Goal: Register for event/course

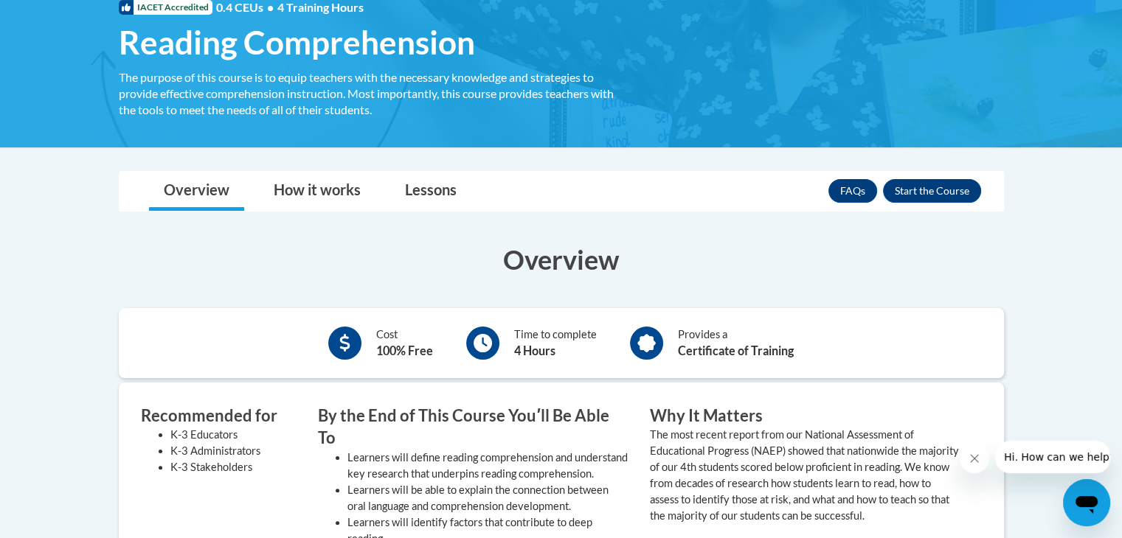
scroll to position [248, 0]
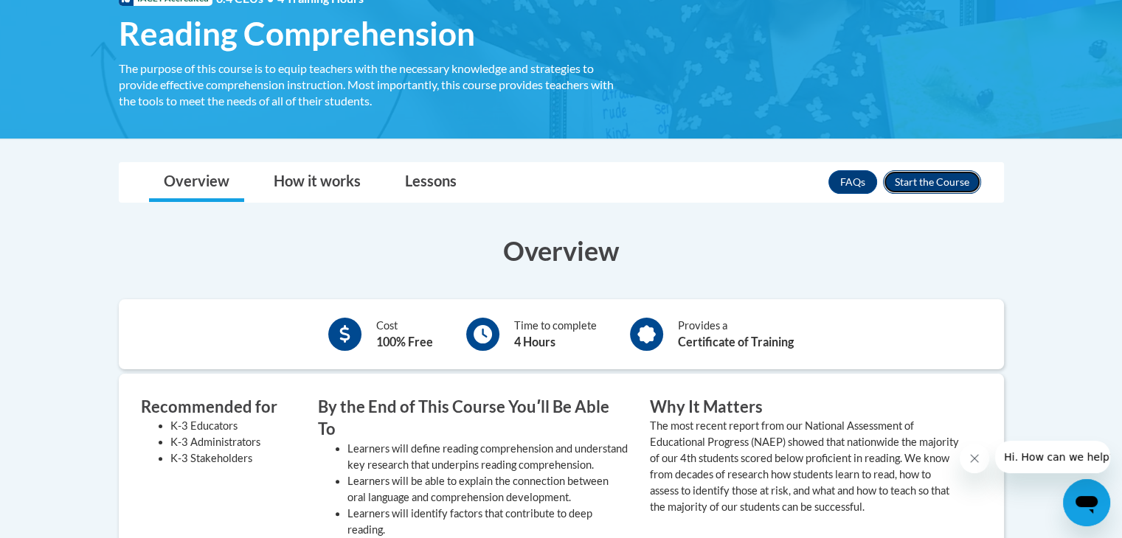
click at [942, 187] on button "Enroll" at bounding box center [932, 182] width 98 height 24
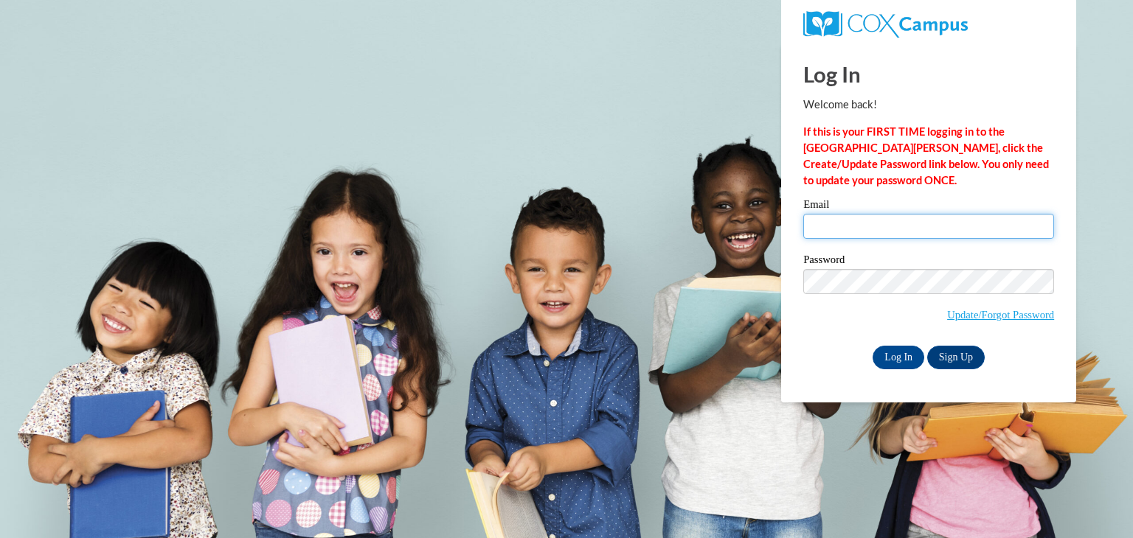
click at [887, 214] on input "Email" at bounding box center [928, 226] width 251 height 25
type input "a"
click at [970, 355] on link "Sign Up" at bounding box center [956, 358] width 58 height 24
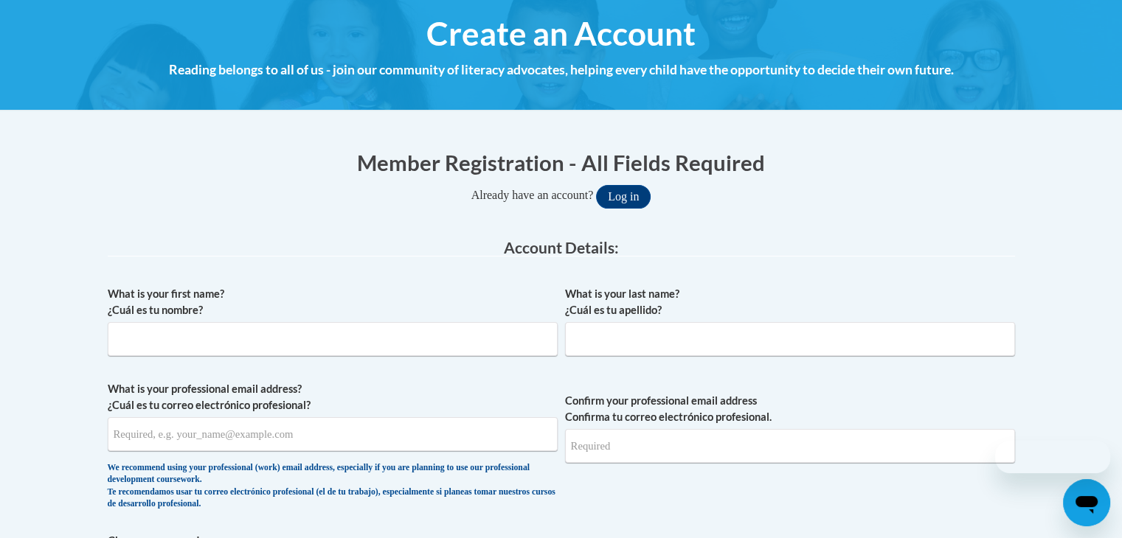
scroll to position [168, 0]
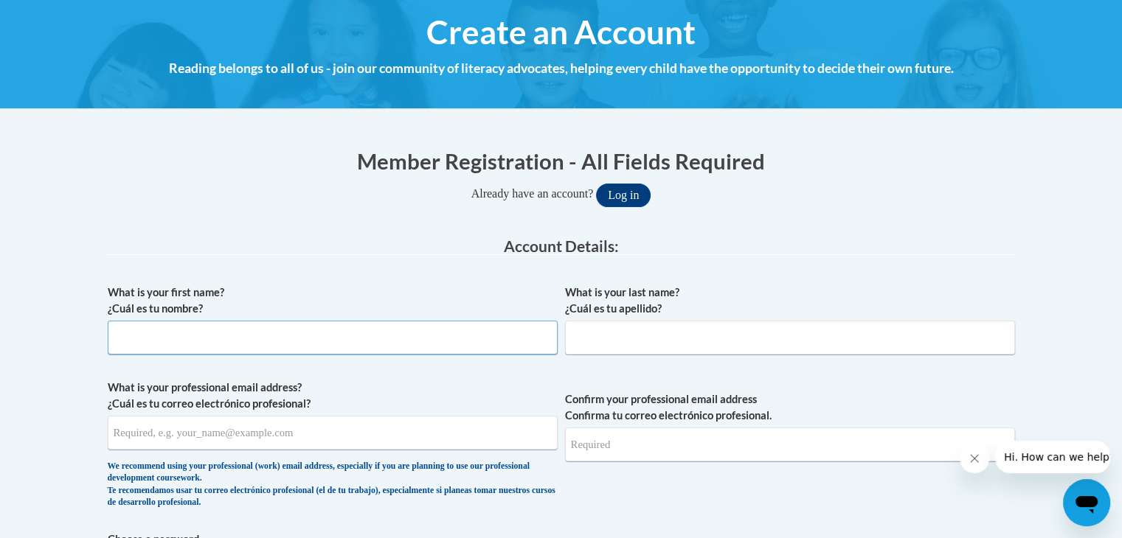
click at [324, 342] on input "What is your first name? ¿Cuál es tu nombre?" at bounding box center [333, 338] width 450 height 34
type input "Suliat"
click at [659, 325] on input "What is your last name? ¿Cuál es tu apellido?" at bounding box center [790, 338] width 450 height 34
type input "Aremu"
click at [344, 437] on input "What is your professional email address? ¿Cuál es tu correo electrónico profesi…" at bounding box center [333, 433] width 450 height 34
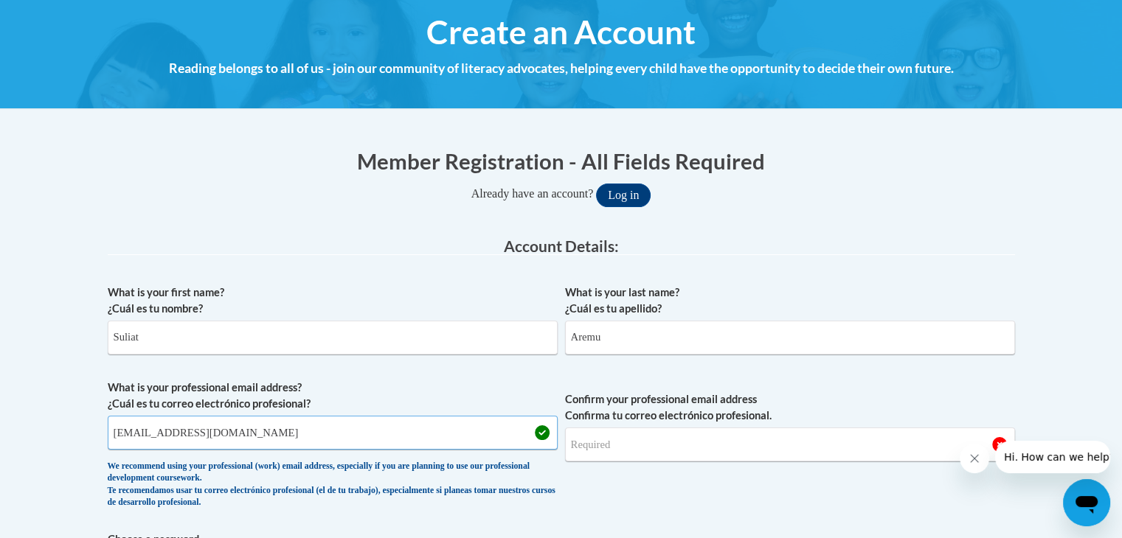
drag, startPoint x: 251, startPoint y: 436, endPoint x: 121, endPoint y: 413, distance: 132.5
click at [121, 413] on span "What is your professional email address? ¿Cuál es tu correo electrónico profesi…" at bounding box center [333, 448] width 450 height 136
click at [258, 425] on input "suliatomotayo2@gmail.com" at bounding box center [333, 433] width 450 height 34
drag, startPoint x: 245, startPoint y: 437, endPoint x: 119, endPoint y: 435, distance: 126.1
click at [119, 435] on input "suliatomotayo2@gmail.com" at bounding box center [333, 433] width 450 height 34
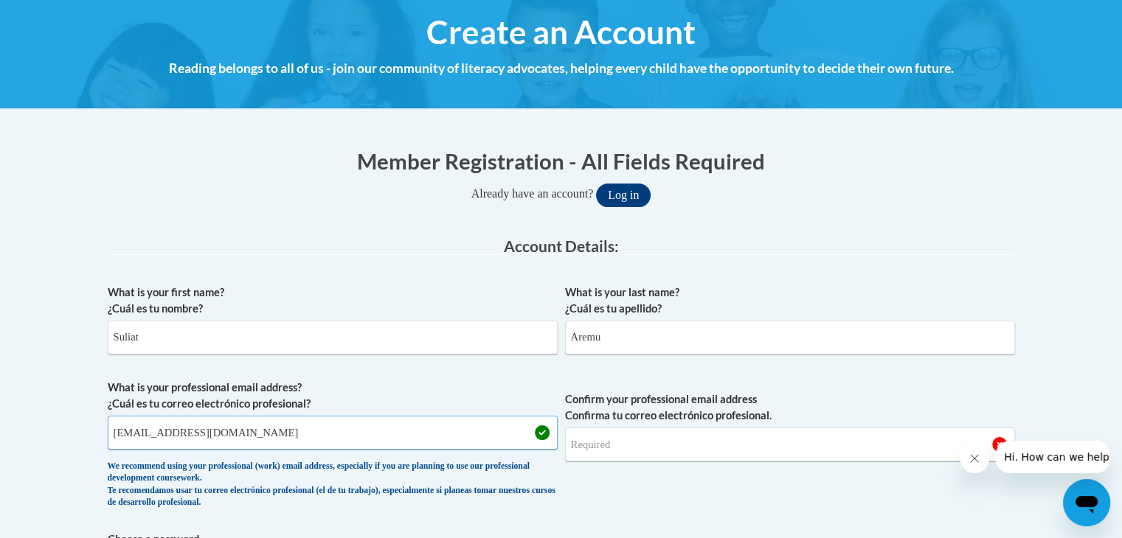
click at [119, 435] on input "suliatomotayo2@gmail.com" at bounding box center [333, 433] width 450 height 34
drag, startPoint x: 245, startPoint y: 435, endPoint x: 79, endPoint y: 427, distance: 166.1
type input "suliatomotayo2@gmail.com"
click at [594, 444] on input "Confirm your professional email address Confirma tu correo electrónico profesio…" at bounding box center [790, 445] width 450 height 34
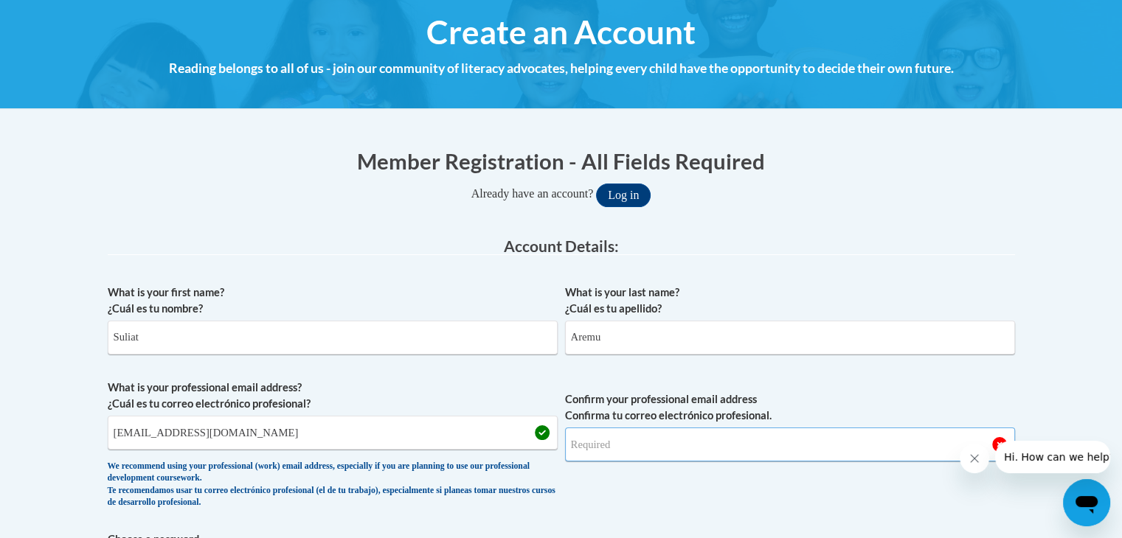
click at [634, 448] on input "Confirm your professional email address Confirma tu correo electrónico profesio…" at bounding box center [790, 445] width 450 height 34
drag, startPoint x: 250, startPoint y: 434, endPoint x: 94, endPoint y: 389, distance: 162.0
click at [584, 438] on input "Confirm your professional email address Confirma tu correo electrónico profesio…" at bounding box center [790, 445] width 450 height 34
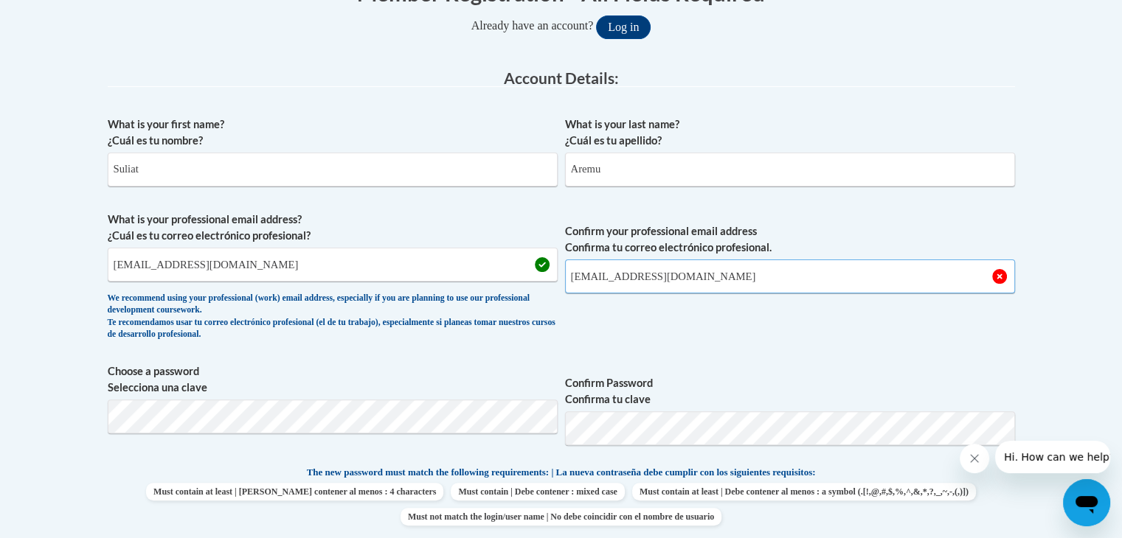
scroll to position [338, 0]
type input "suliatomotayo2@gmail.com"
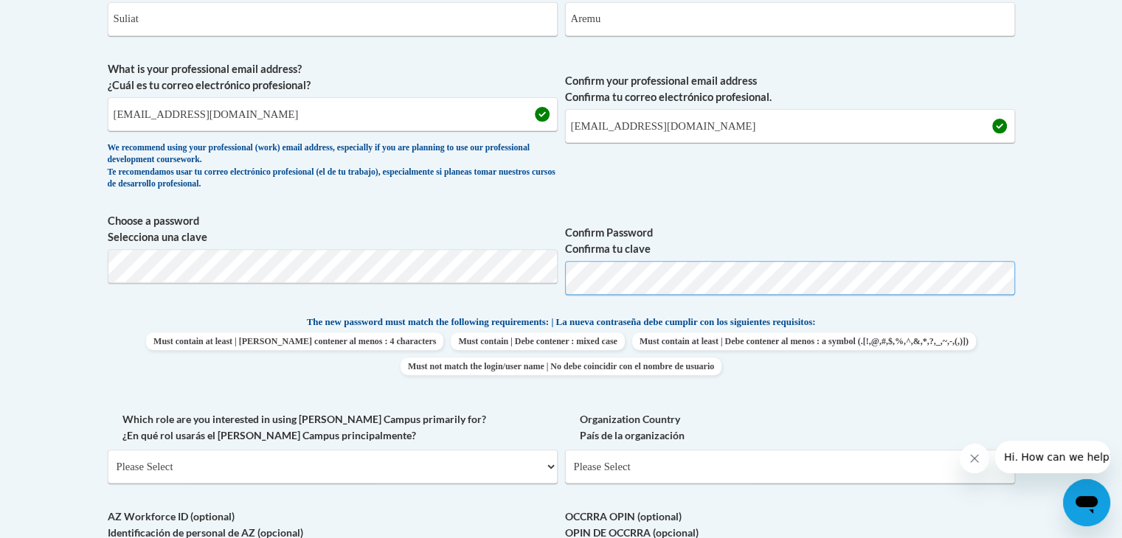
scroll to position [535, 0]
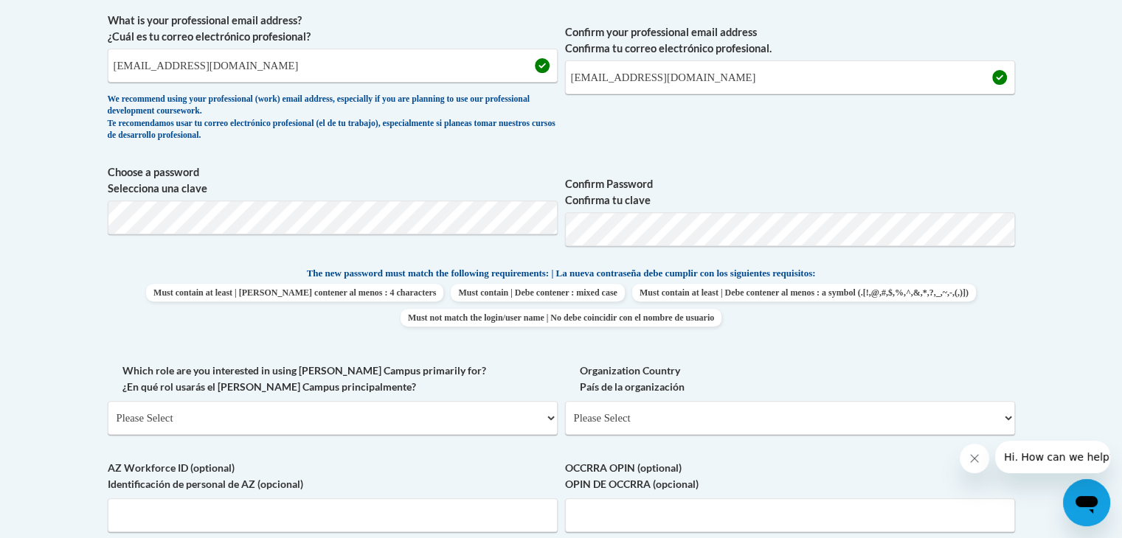
click at [951, 262] on div "What is your first name? ¿Cuál es tu nombre? Suliat What is your last name? ¿Cu…" at bounding box center [561, 246] width 907 height 672
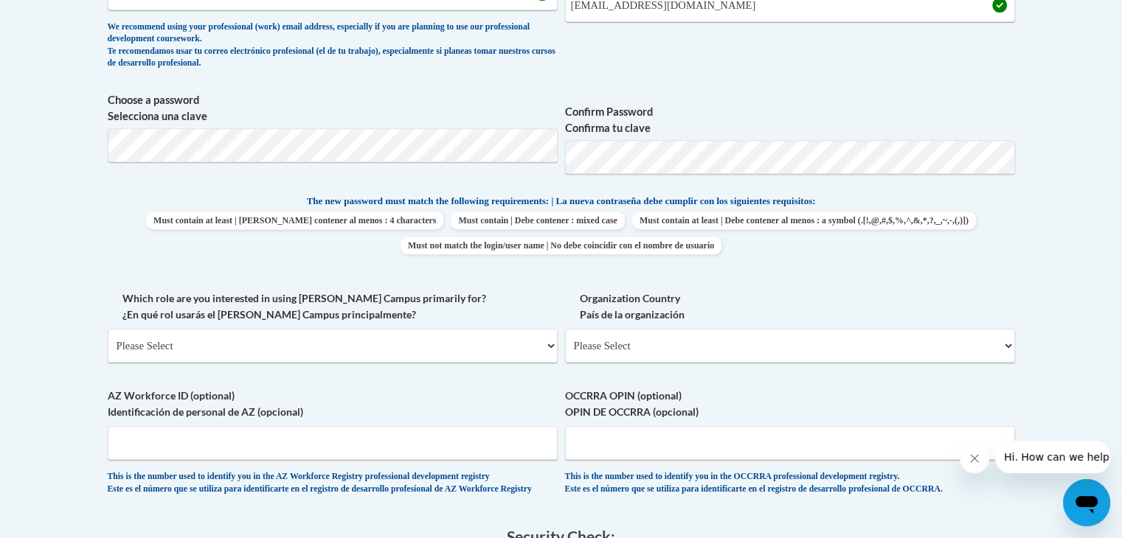
scroll to position [609, 0]
click at [330, 350] on select "Please Select College/University | Colegio/Universidad Community/Nonprofit Part…" at bounding box center [333, 344] width 450 height 34
select select "fbf2d438-af2f-41f8-98f1-81c410e29de3"
click at [108, 327] on select "Please Select College/University | Colegio/Universidad Community/Nonprofit Part…" at bounding box center [333, 344] width 450 height 34
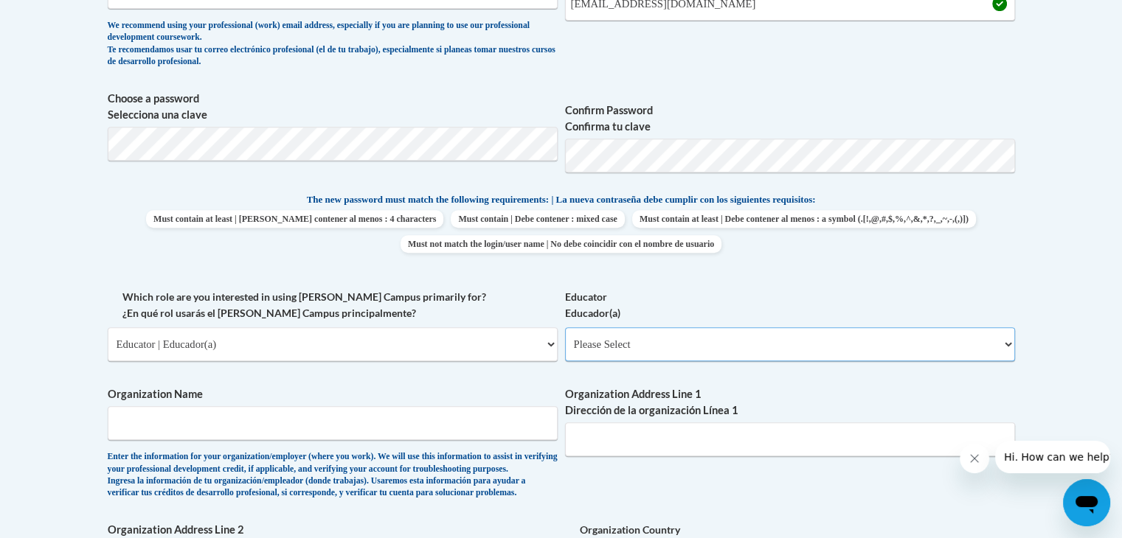
click at [672, 333] on select "Please Select Early Learning/Daycare Teacher/Family Home Care Provider | Maestr…" at bounding box center [790, 344] width 450 height 34
select select "8e40623d-54d0-45cd-9f92-5df65cd3f8cf"
click at [565, 327] on select "Please Select Early Learning/Daycare Teacher/Family Home Care Provider | Maestr…" at bounding box center [790, 344] width 450 height 34
click at [320, 417] on input "Organization Name" at bounding box center [333, 423] width 450 height 34
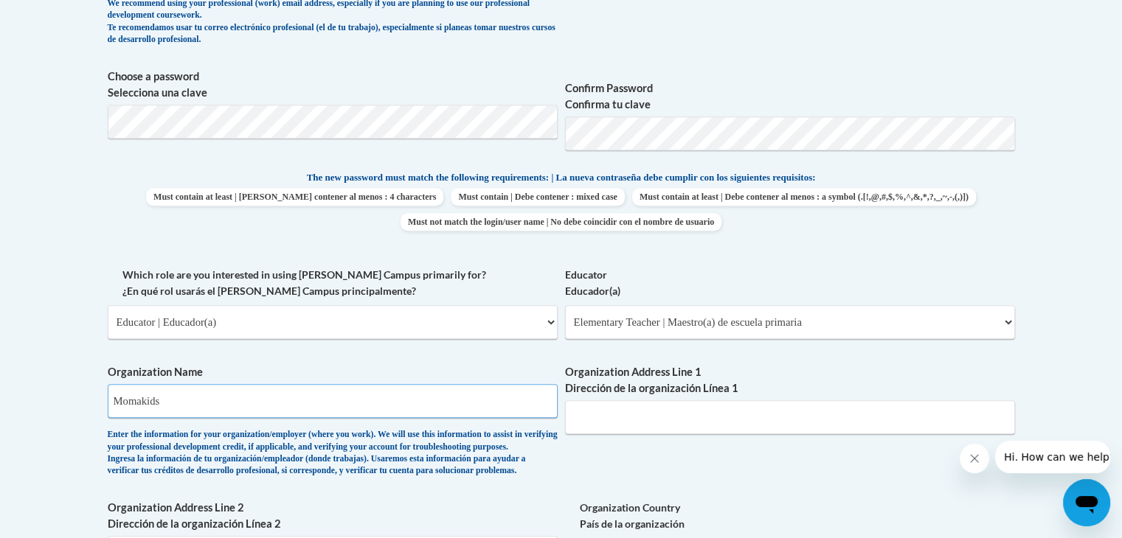
scroll to position [634, 0]
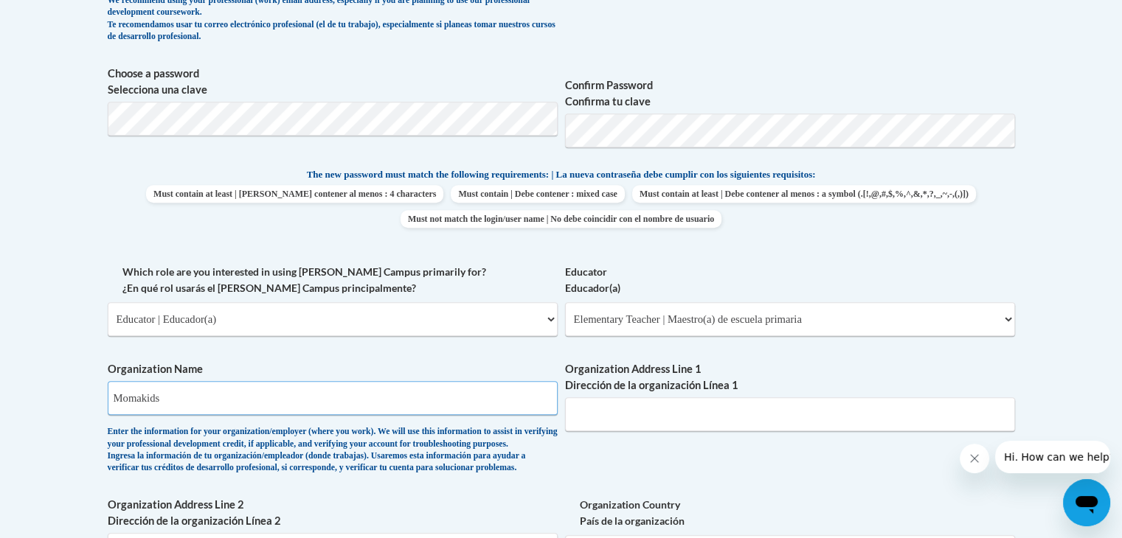
type input "Momakids"
click at [608, 420] on input "Organization Address Line 1 Dirección de la organización Línea 1" at bounding box center [790, 414] width 450 height 34
type input "M"
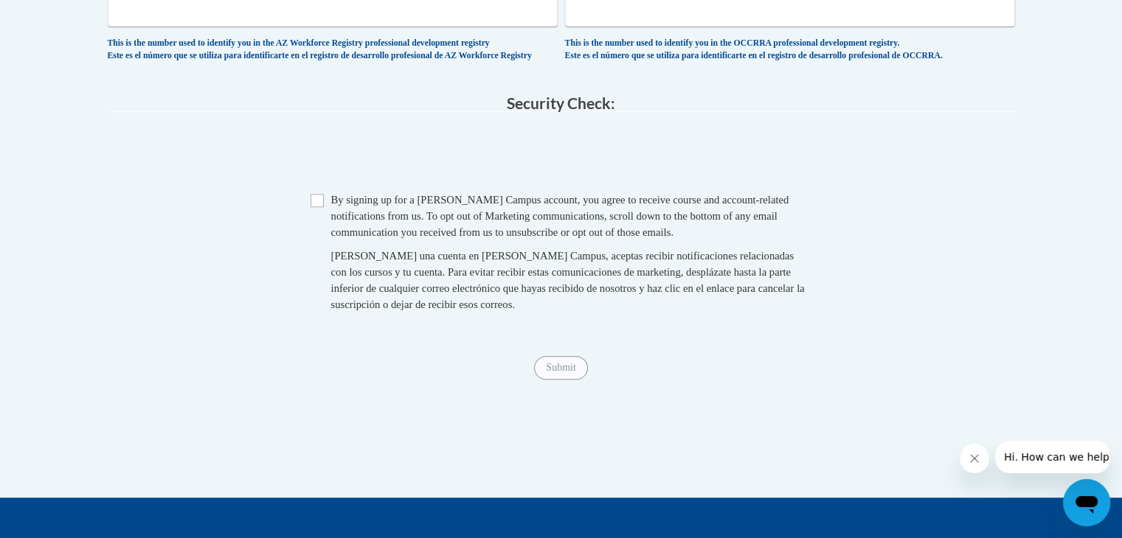
scroll to position [1274, 0]
click at [314, 207] on input "Checkbox" at bounding box center [316, 200] width 13 height 13
checkbox input "true"
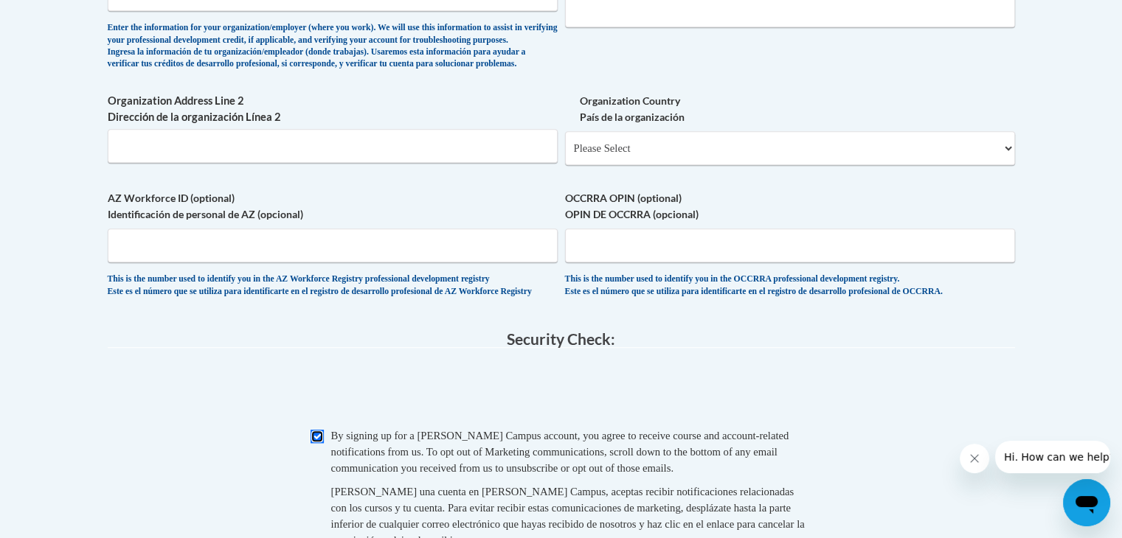
scroll to position [1029, 0]
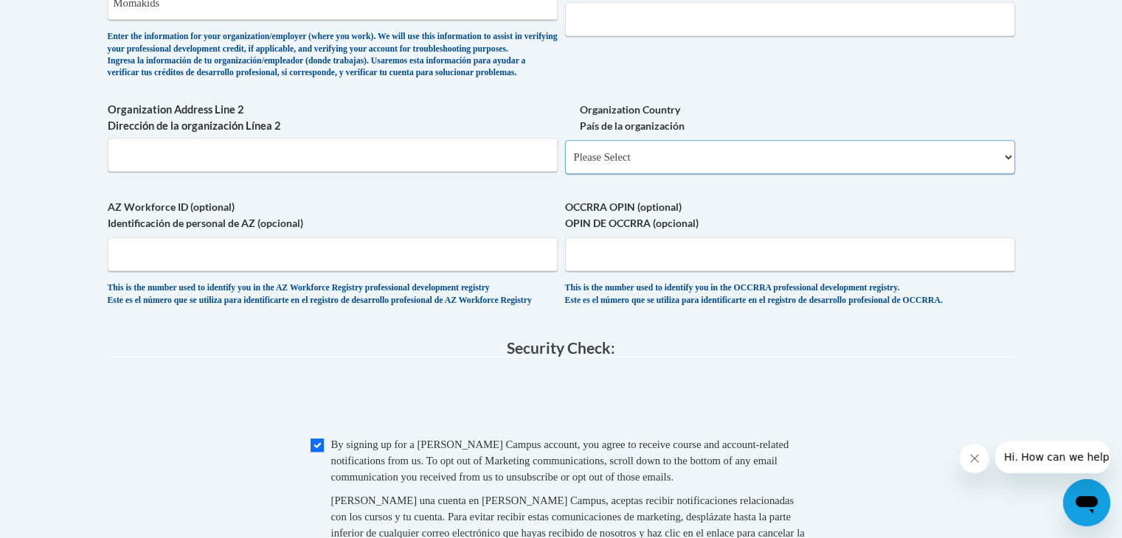
click at [749, 174] on select "Please Select United States | Estados Unidos Outside of the United States | Fue…" at bounding box center [790, 157] width 450 height 34
select select "2ba6c5f2-6ab4-47b5-9408-0a73ae60d186"
click at [565, 163] on select "Please Select United States | Estados Unidos Outside of the United States | Fue…" at bounding box center [790, 157] width 450 height 34
select select
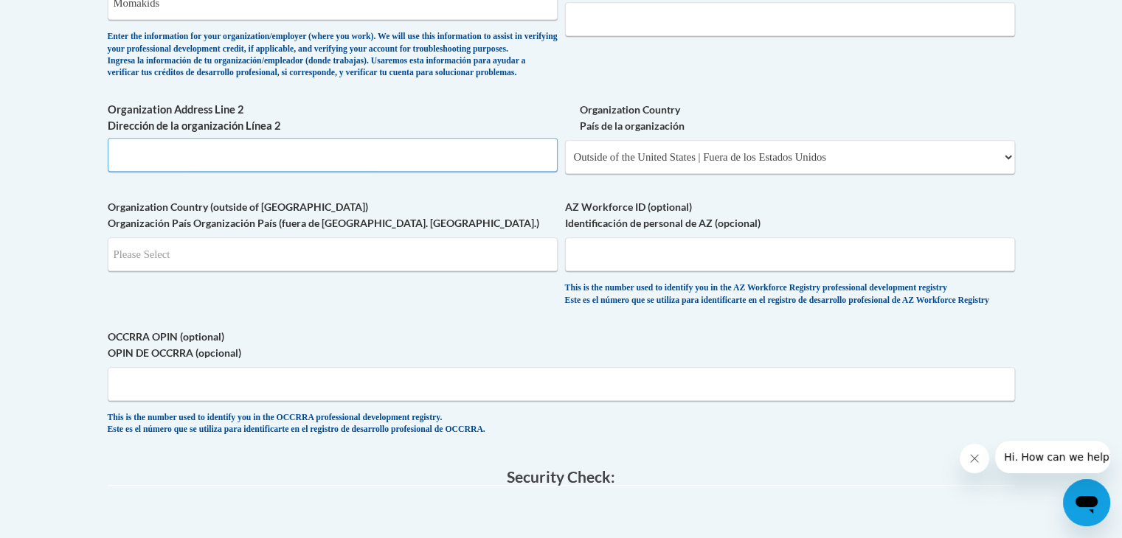
click at [369, 172] on input "Organization Address Line 2 Dirección de la organización Línea 2" at bounding box center [333, 155] width 450 height 34
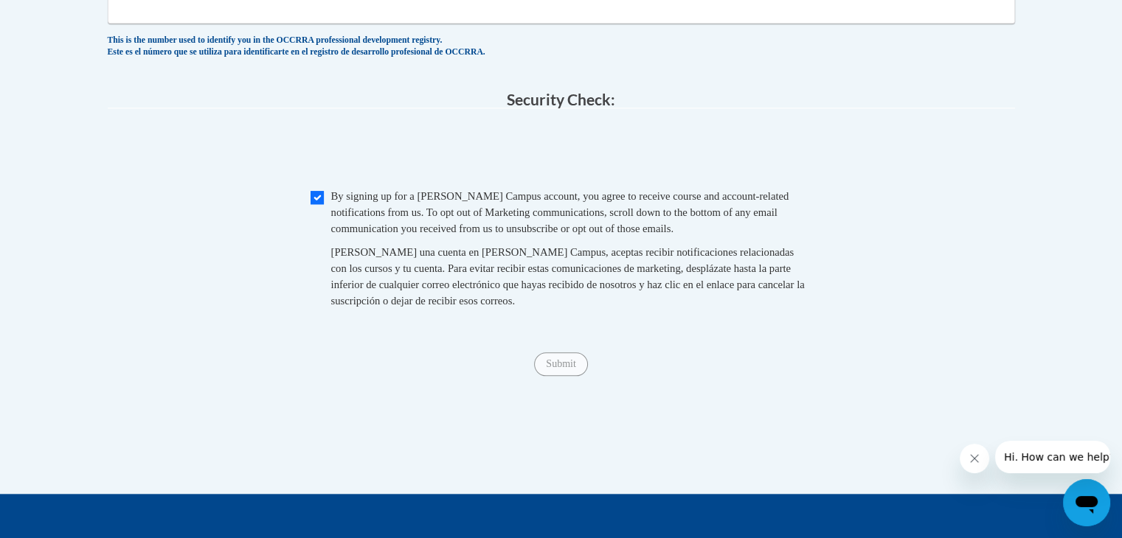
scroll to position [1409, 0]
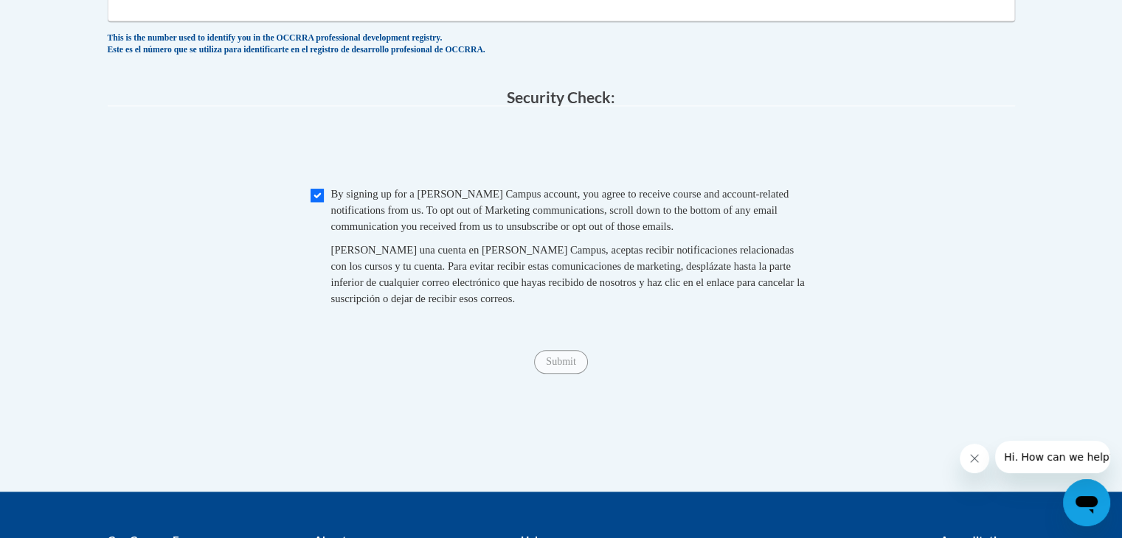
type input "Bode Thomas, Surulere, Nigeria"
click at [563, 374] on input "Submit" at bounding box center [560, 362] width 53 height 24
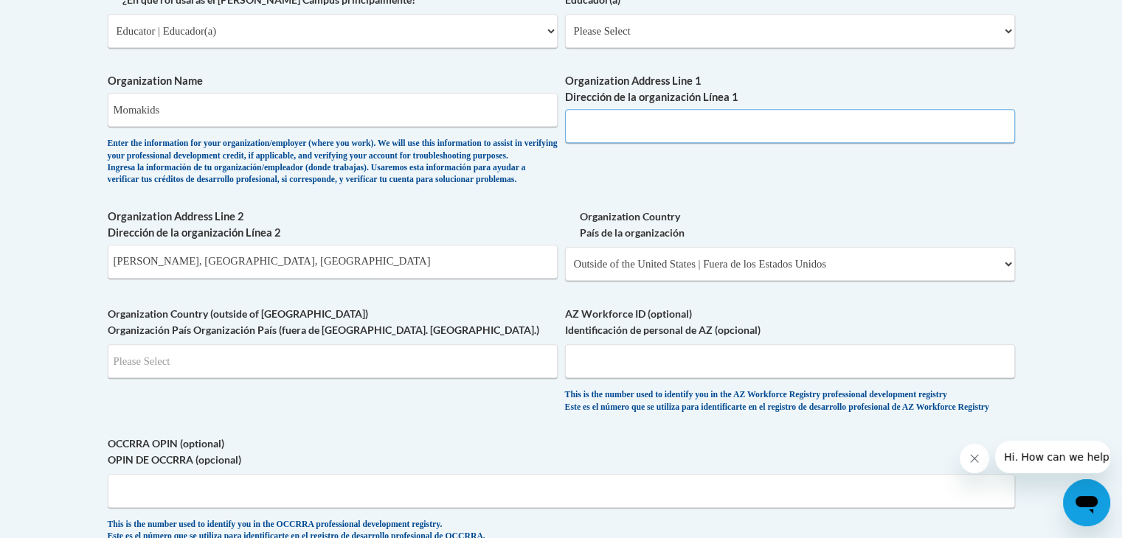
scroll to position [890, 0]
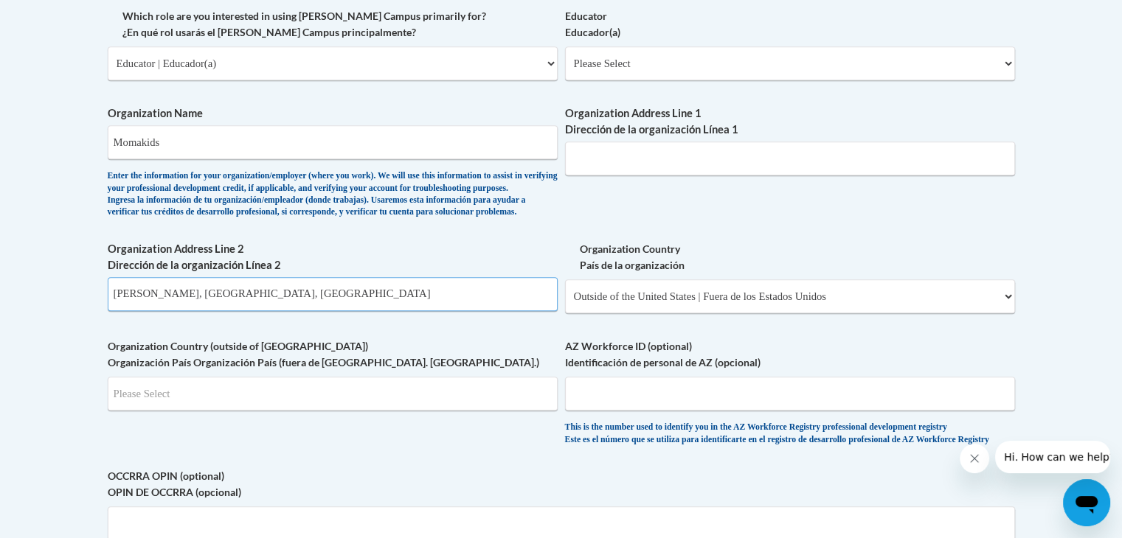
drag, startPoint x: 231, startPoint y: 319, endPoint x: 135, endPoint y: 317, distance: 95.9
click at [135, 311] on input "Bode Thomas, Surulere, Nigeria" at bounding box center [333, 294] width 450 height 34
click at [283, 311] on input "Bode Thomas, Surulere, Nigeria" at bounding box center [333, 294] width 450 height 34
drag, startPoint x: 283, startPoint y: 321, endPoint x: 60, endPoint y: 318, distance: 222.7
click at [60, 318] on body "This site uses cookies to help improve your learning experience. By continuing …" at bounding box center [561, 183] width 1122 height 2147
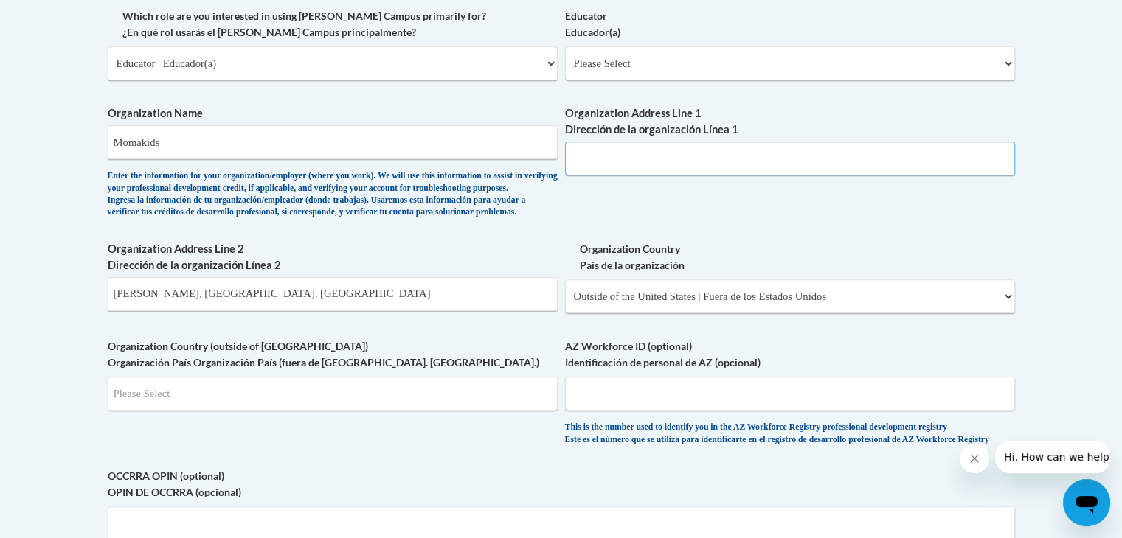
click at [649, 148] on input "Organization Address Line 1 Dirección de la organización Línea 1" at bounding box center [790, 159] width 450 height 34
paste input "Bode Thomas, Surulere, Nigeria"
type input "Bode Thomas, Surulere, Nigeria"
click at [827, 67] on select "Please Select Early Learning/Daycare Teacher/Family Home Care Provider | Maestr…" at bounding box center [790, 63] width 450 height 34
select select "8e40623d-54d0-45cd-9f92-5df65cd3f8cf"
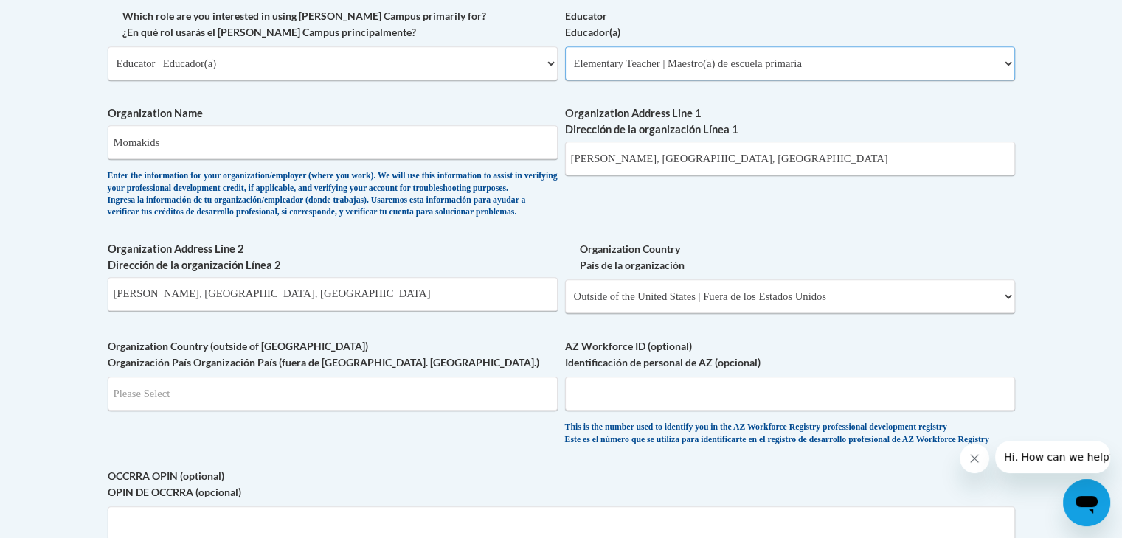
click at [565, 46] on select "Please Select Early Learning/Daycare Teacher/Family Home Care Provider | Maestr…" at bounding box center [790, 63] width 450 height 34
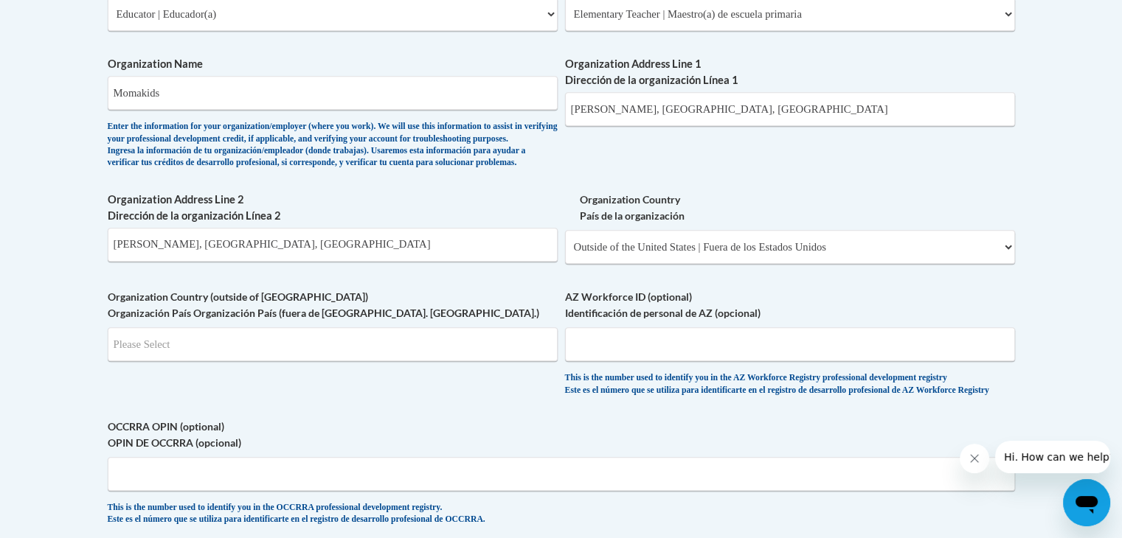
scroll to position [935, 0]
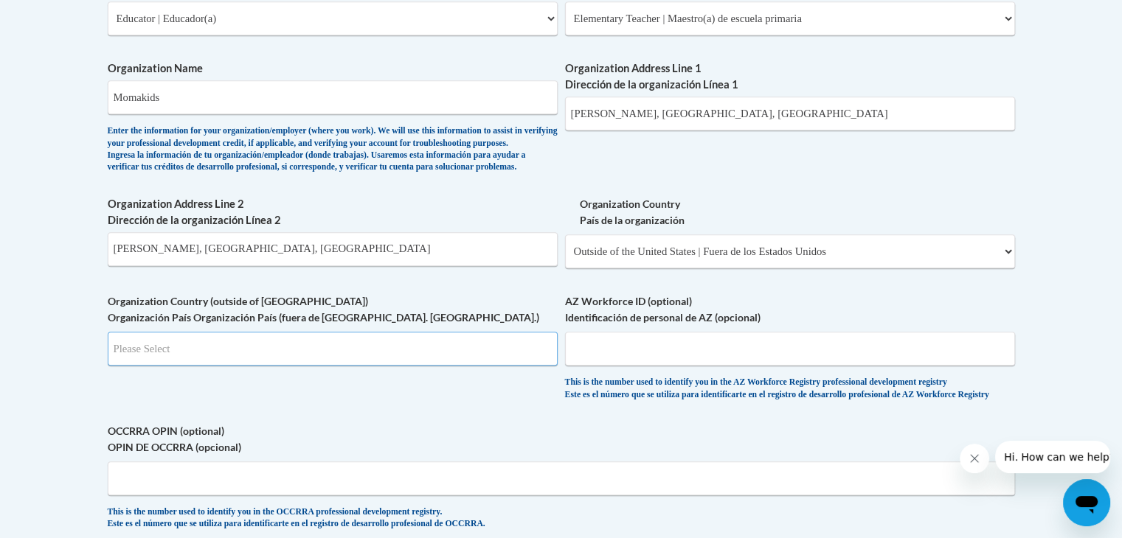
click at [260, 366] on input "Search" at bounding box center [333, 349] width 450 height 34
type input "NE"
select select
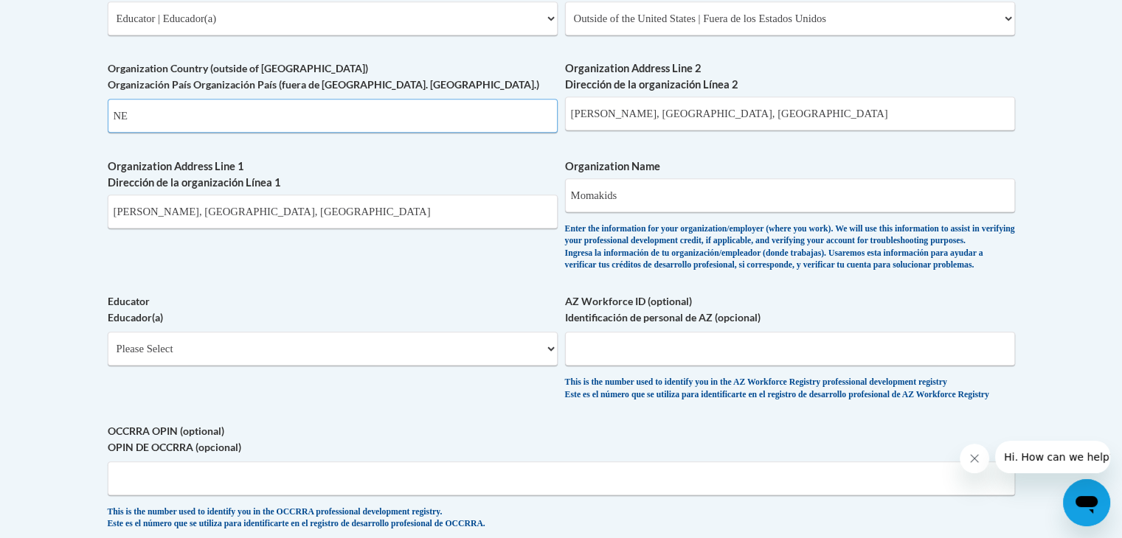
click at [508, 119] on input "NE" at bounding box center [333, 116] width 450 height 34
click at [377, 326] on label "Educator Educador(a)" at bounding box center [333, 309] width 450 height 32
click at [377, 332] on select "Please Select Early Learning/Daycare Teacher/Family Home Care Provider | Maestr…" at bounding box center [333, 349] width 450 height 34
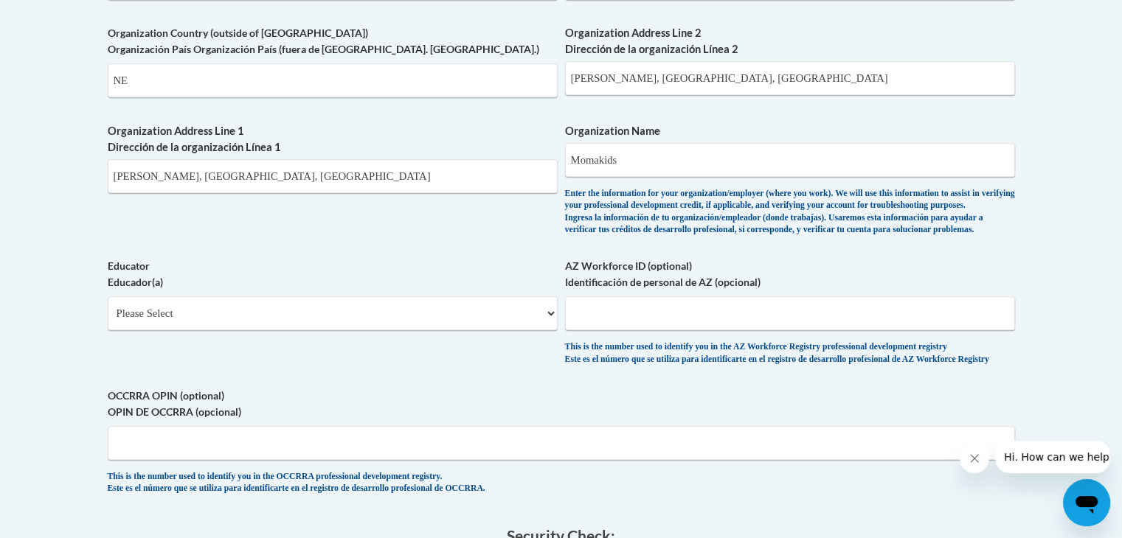
scroll to position [973, 0]
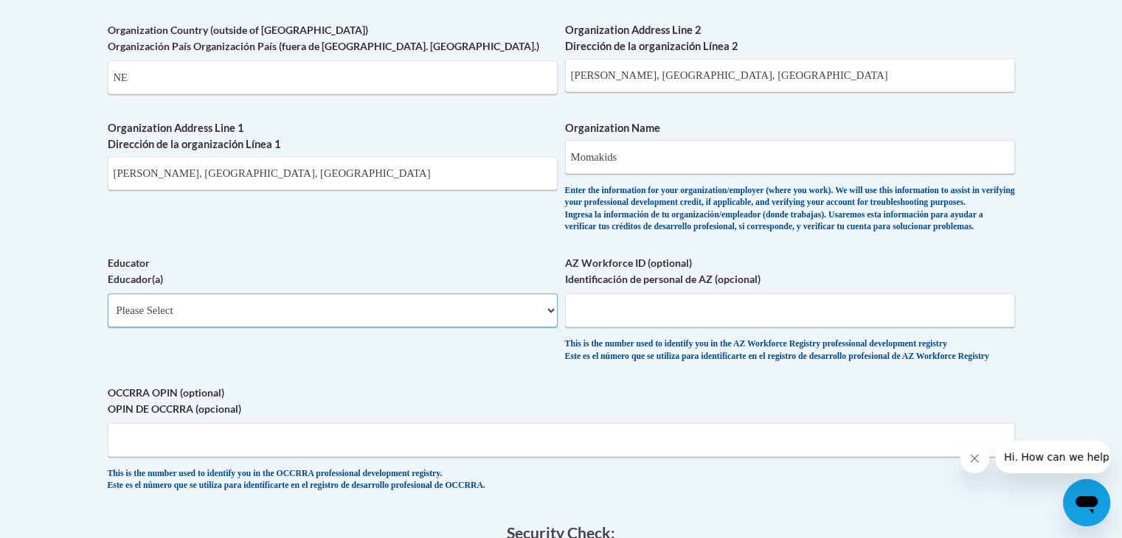
click at [510, 327] on select "Please Select Early Learning/Daycare Teacher/Family Home Care Provider | Maestr…" at bounding box center [333, 310] width 450 height 34
select select "8e40623d-54d0-45cd-9f92-5df65cd3f8cf"
click at [108, 318] on select "Please Select Early Learning/Daycare Teacher/Family Home Care Provider | Maestr…" at bounding box center [333, 310] width 450 height 34
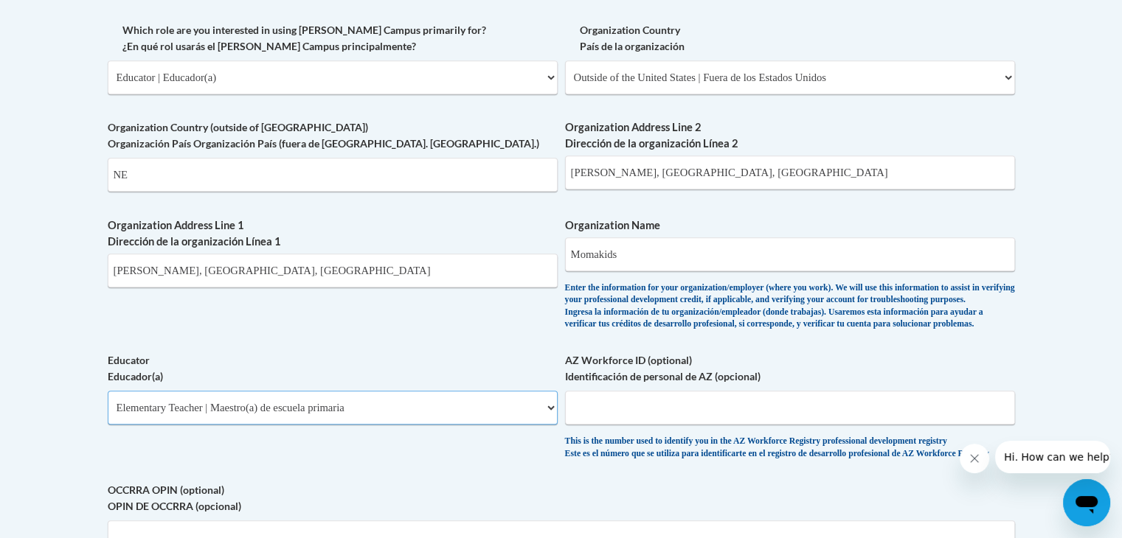
scroll to position [875, 0]
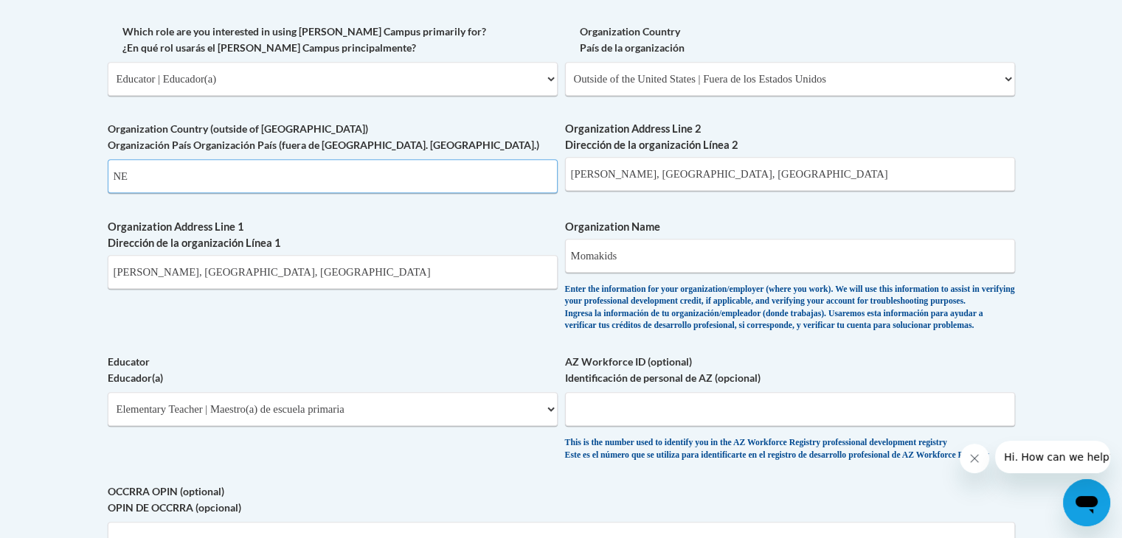
click at [536, 181] on input "NE" at bounding box center [333, 176] width 450 height 34
type input "NG"
select select
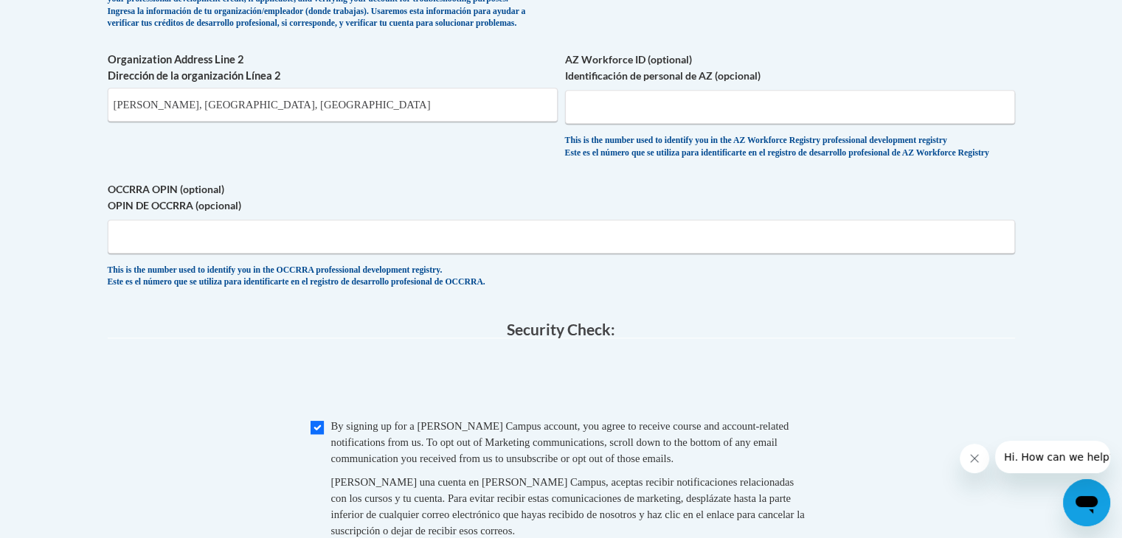
scroll to position [1177, 0]
type input "NG"
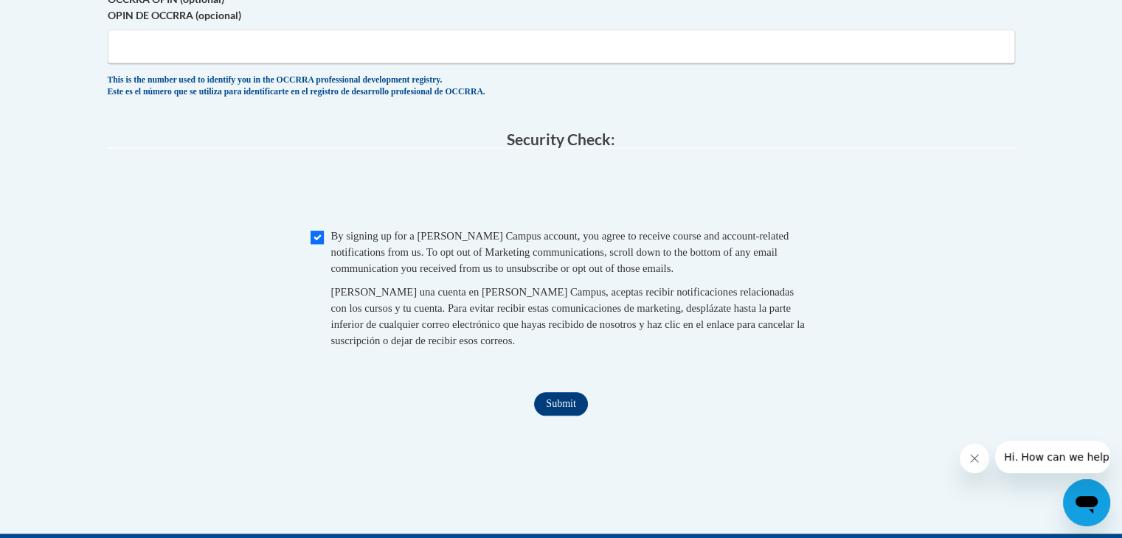
scroll to position [1369, 0]
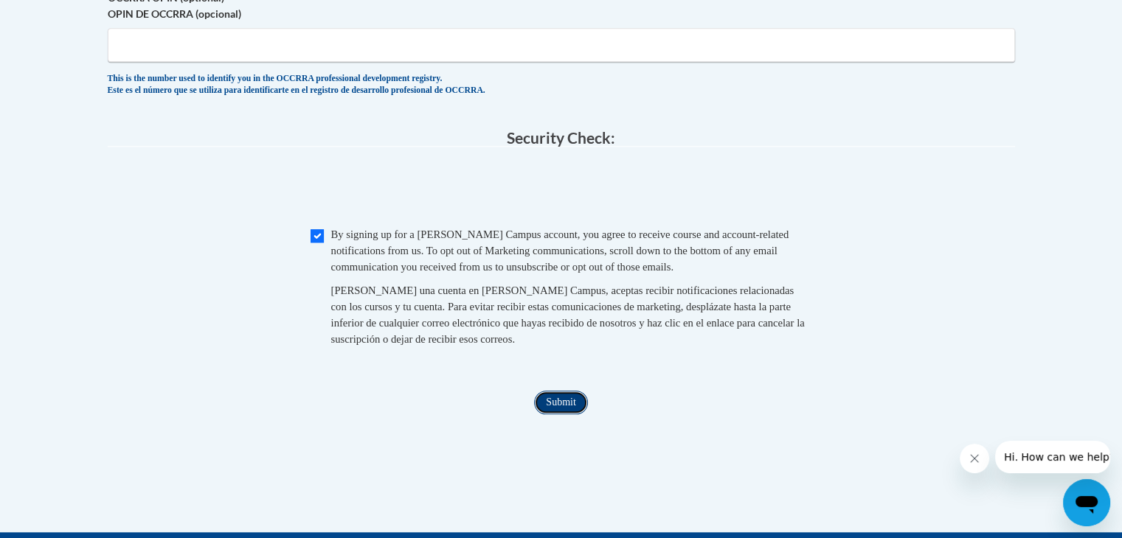
click at [549, 414] on input "Submit" at bounding box center [560, 403] width 53 height 24
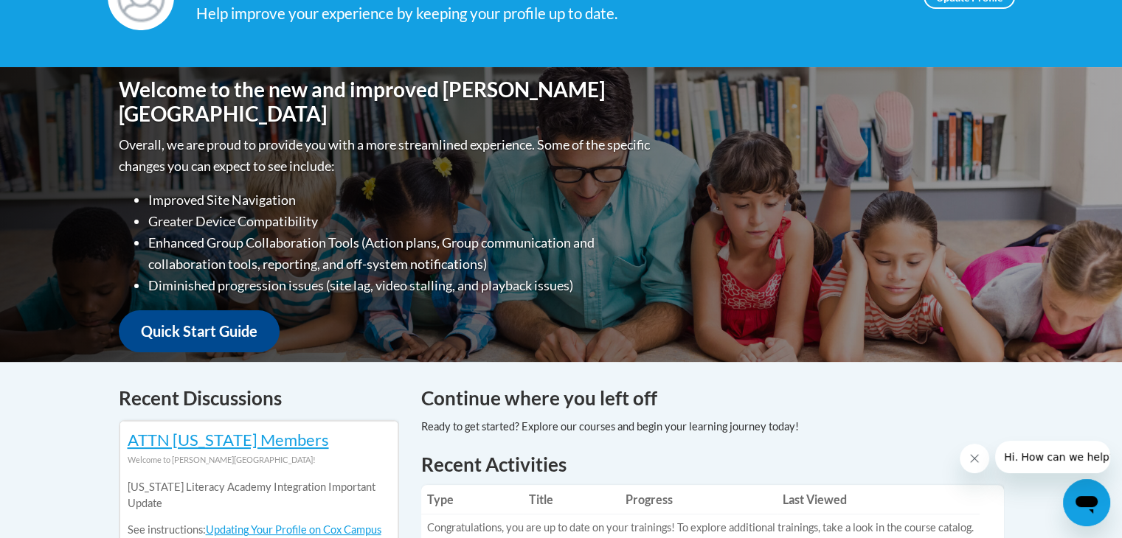
scroll to position [268, 0]
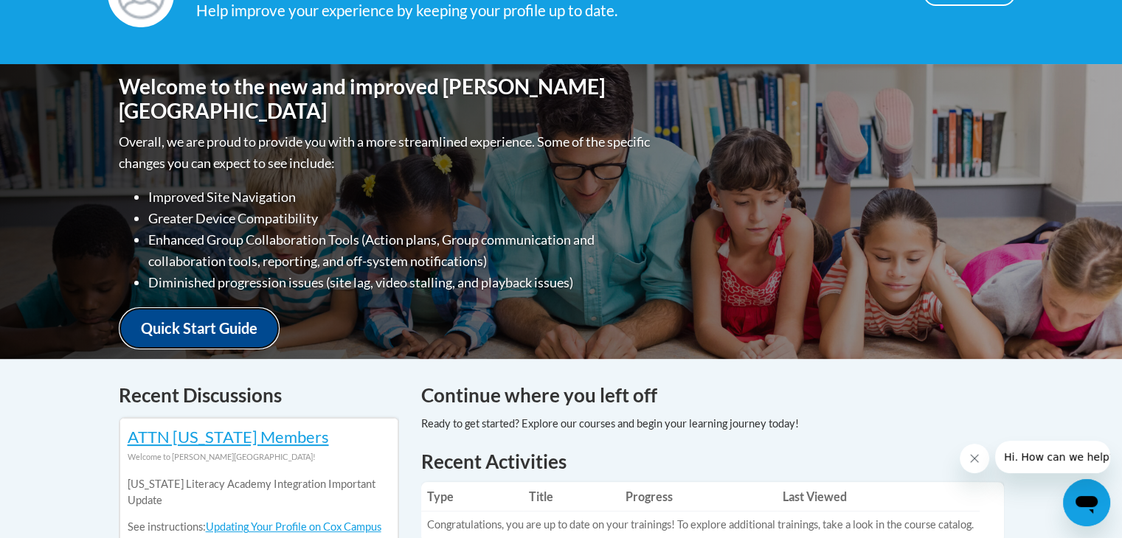
click at [220, 314] on link "Quick Start Guide" at bounding box center [199, 328] width 161 height 42
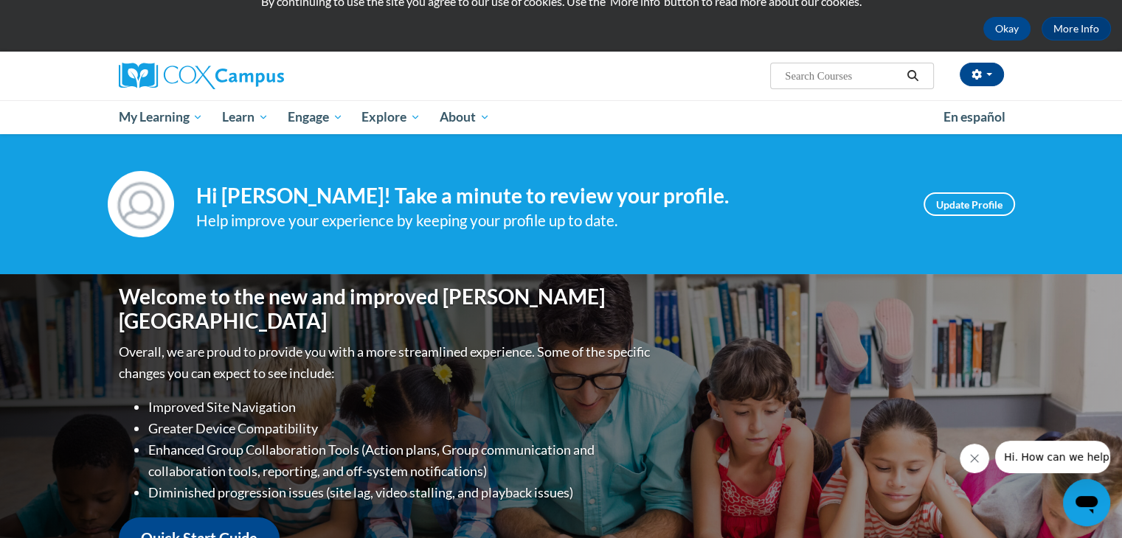
scroll to position [53, 0]
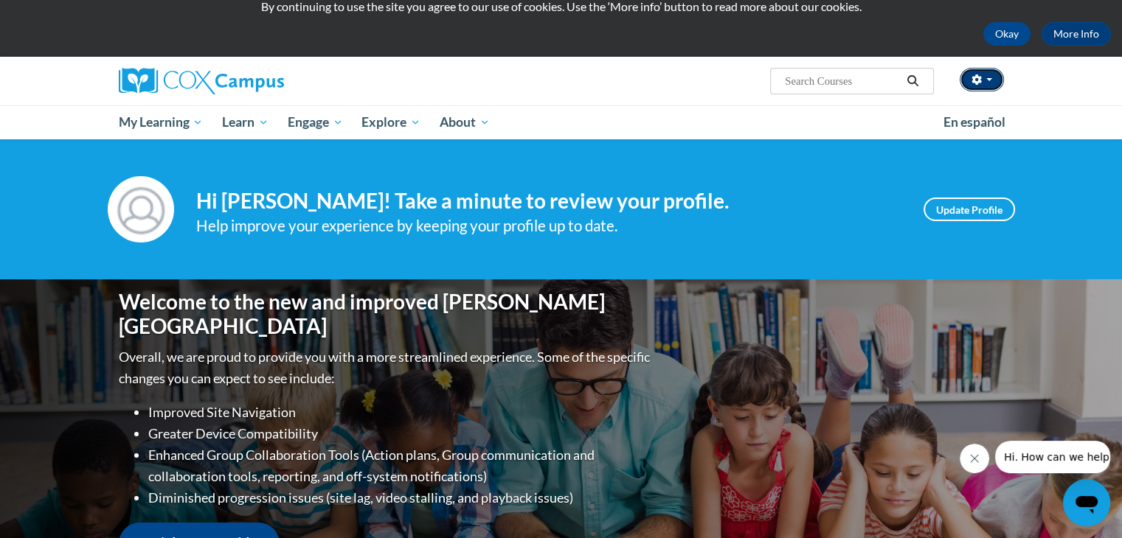
click at [972, 80] on icon "button" at bounding box center [976, 79] width 10 height 10
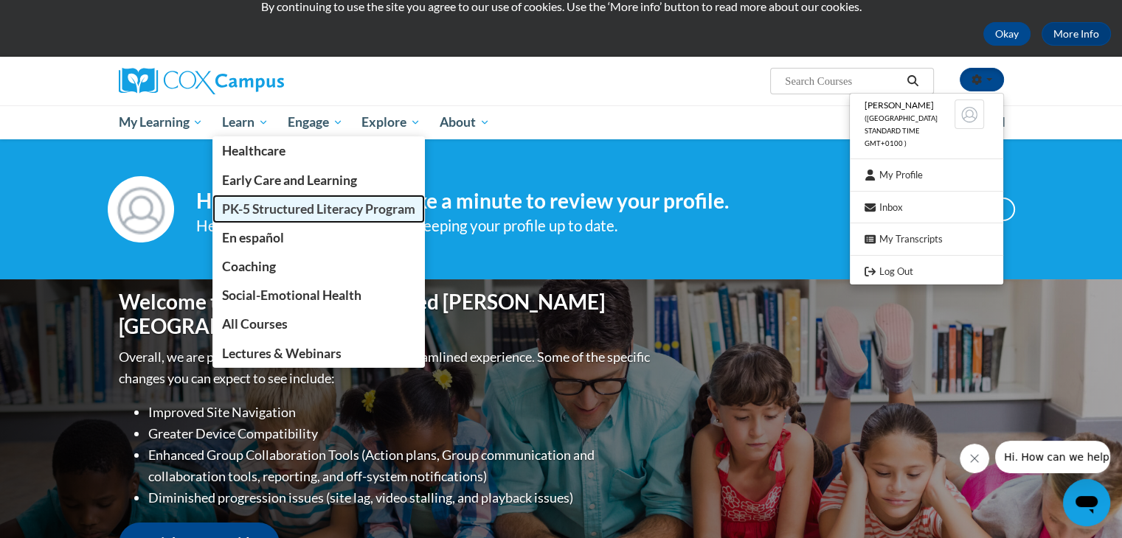
click at [243, 209] on span "PK-5 Structured Literacy Program" at bounding box center [318, 208] width 193 height 15
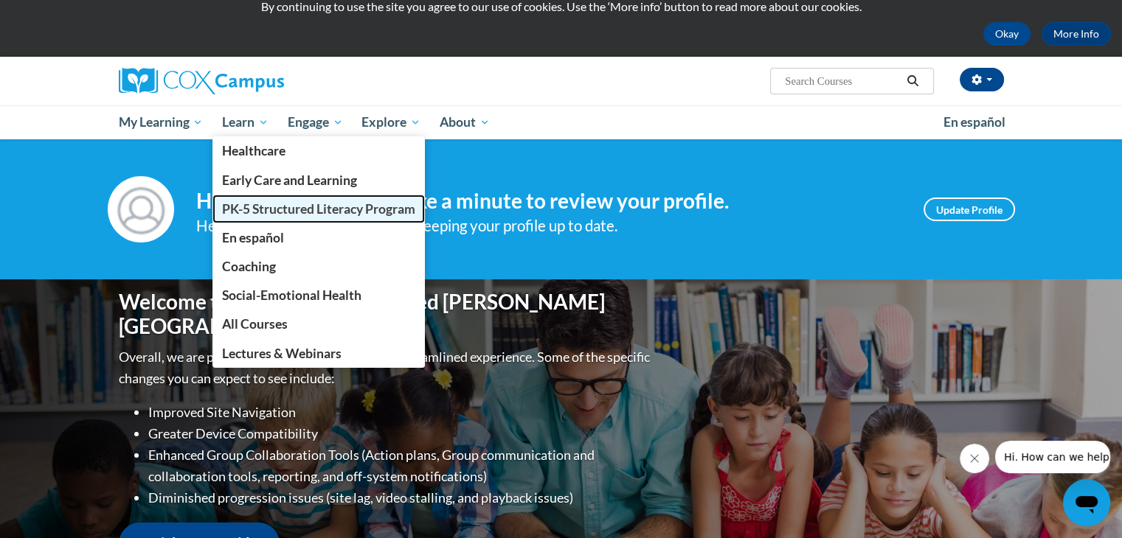
click at [243, 209] on span "PK-5 Structured Literacy Program" at bounding box center [318, 208] width 193 height 15
click at [233, 209] on span "PK-5 Structured Literacy Program" at bounding box center [318, 208] width 193 height 15
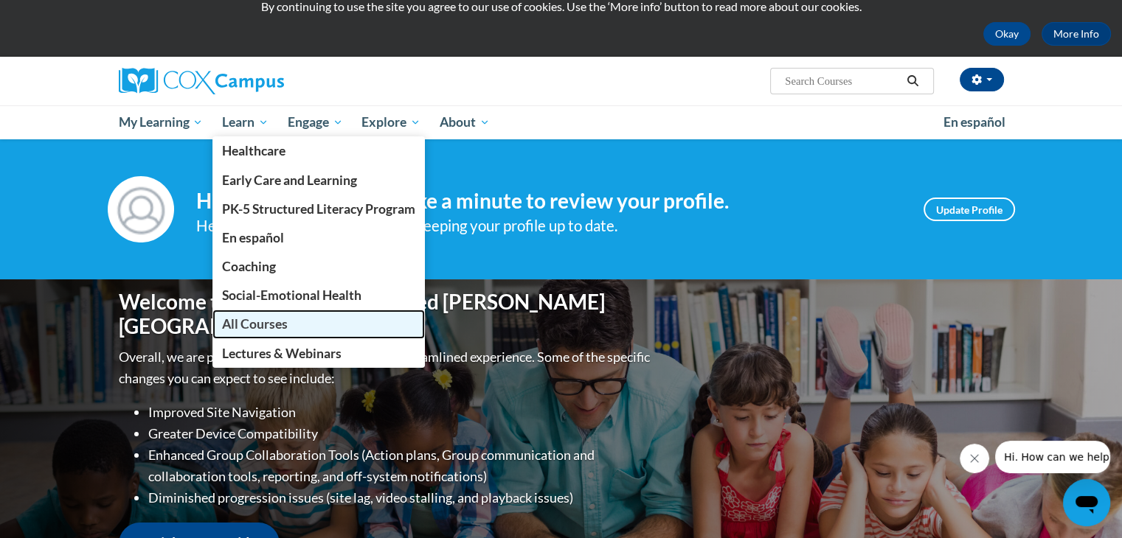
click at [296, 334] on link "All Courses" at bounding box center [318, 324] width 212 height 29
click at [292, 324] on link "All Courses" at bounding box center [318, 324] width 212 height 29
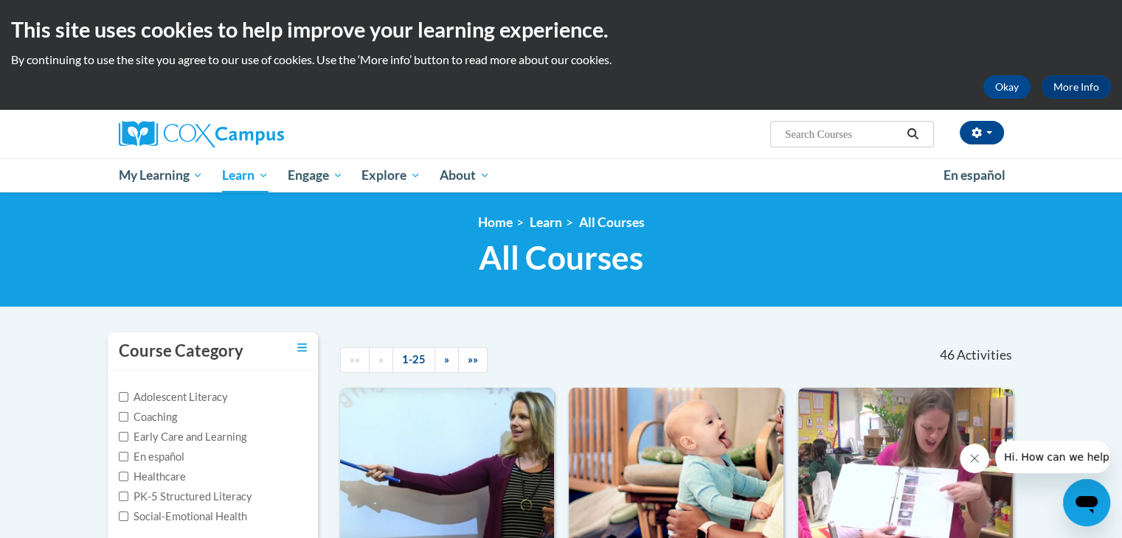
click at [785, 131] on input "Search..." at bounding box center [842, 134] width 118 height 18
type input "READING COMPREHENSION"
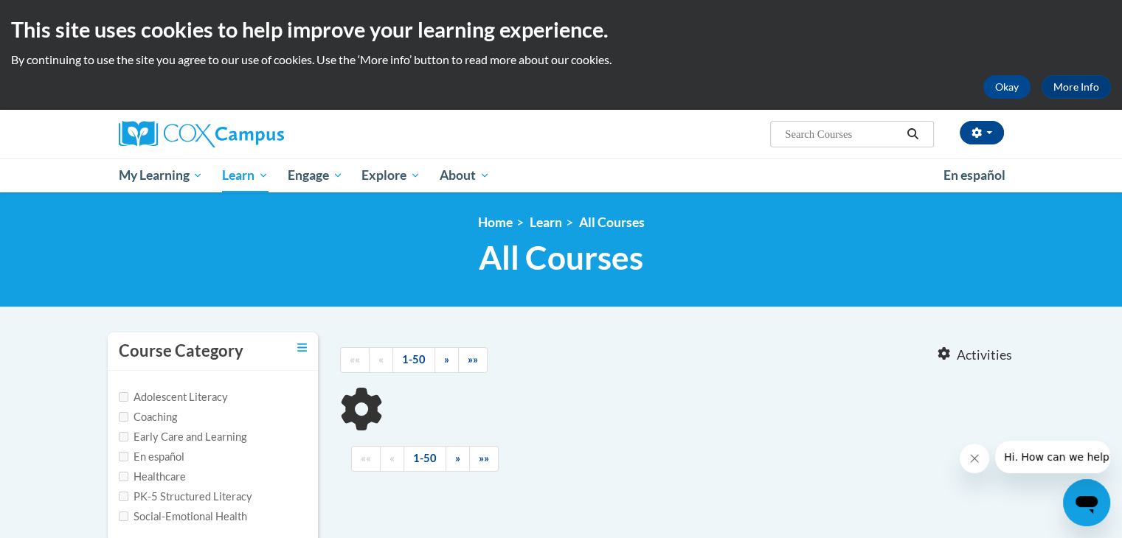
type input "READING COMPREHENSION"
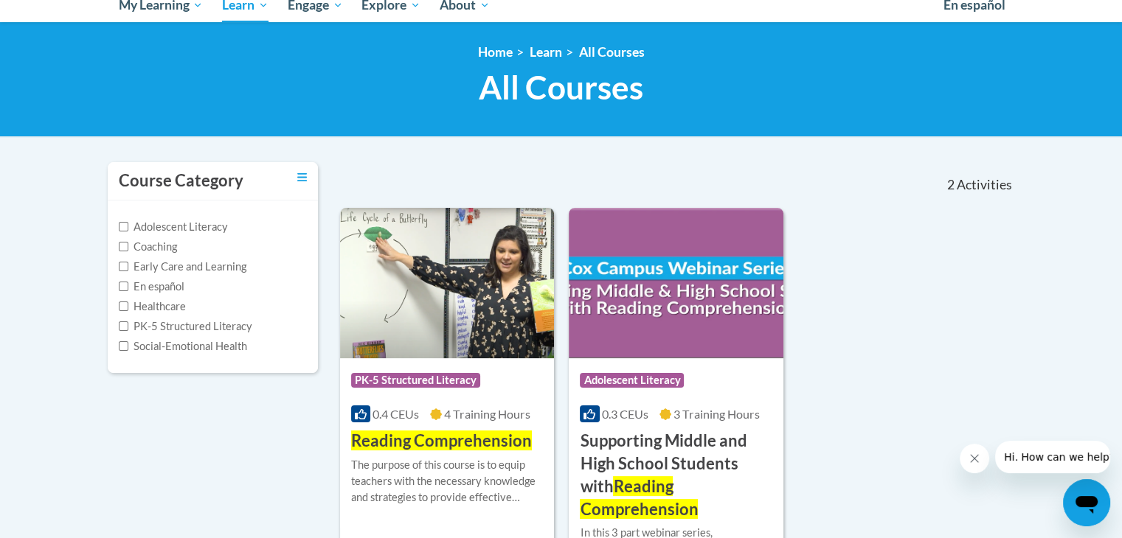
scroll to position [183, 0]
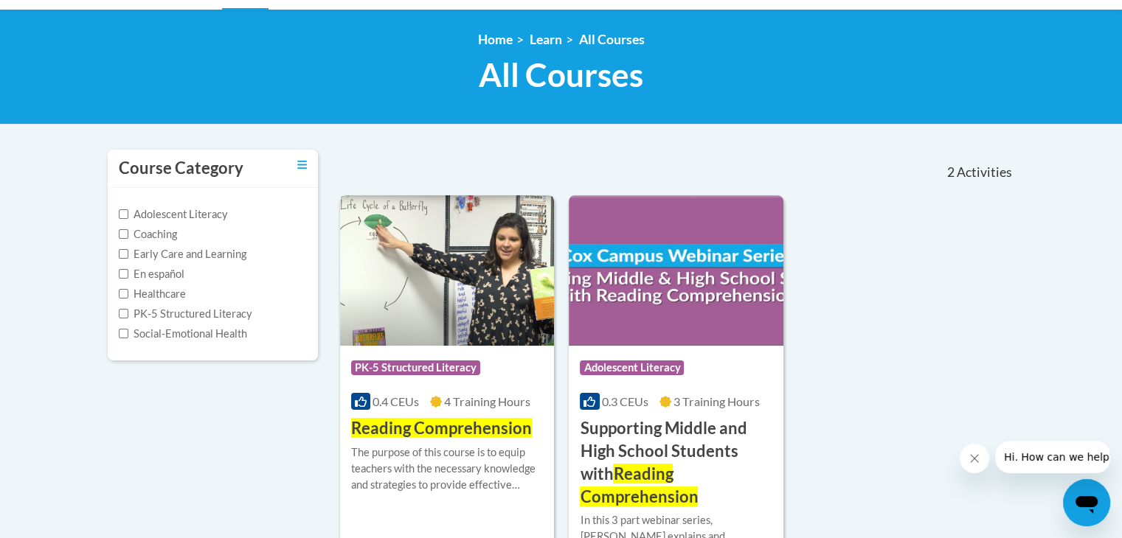
click at [438, 305] on img at bounding box center [447, 270] width 215 height 150
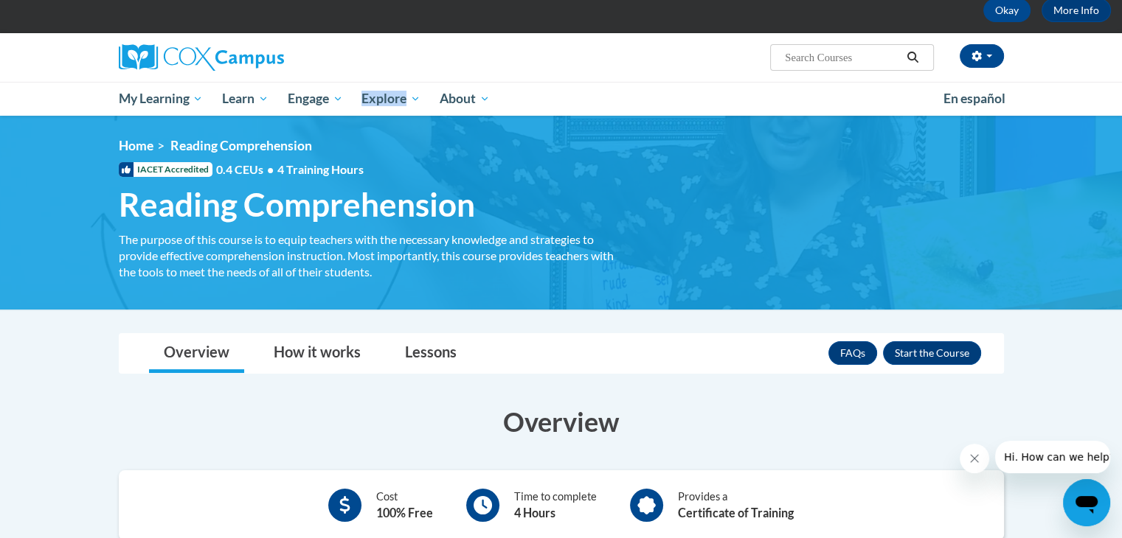
scroll to position [72, 0]
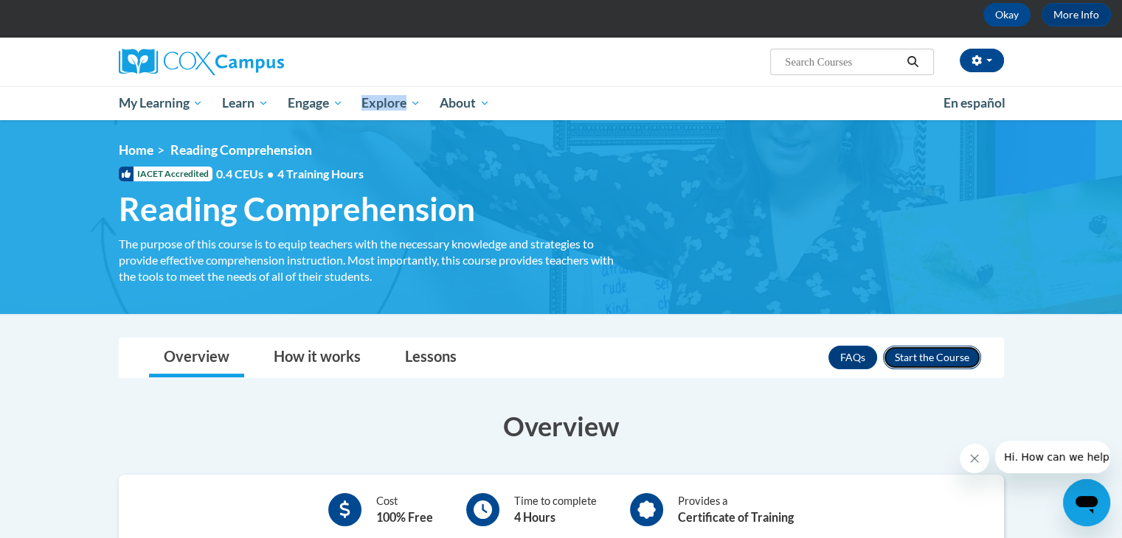
click at [942, 363] on button "Enroll" at bounding box center [932, 358] width 98 height 24
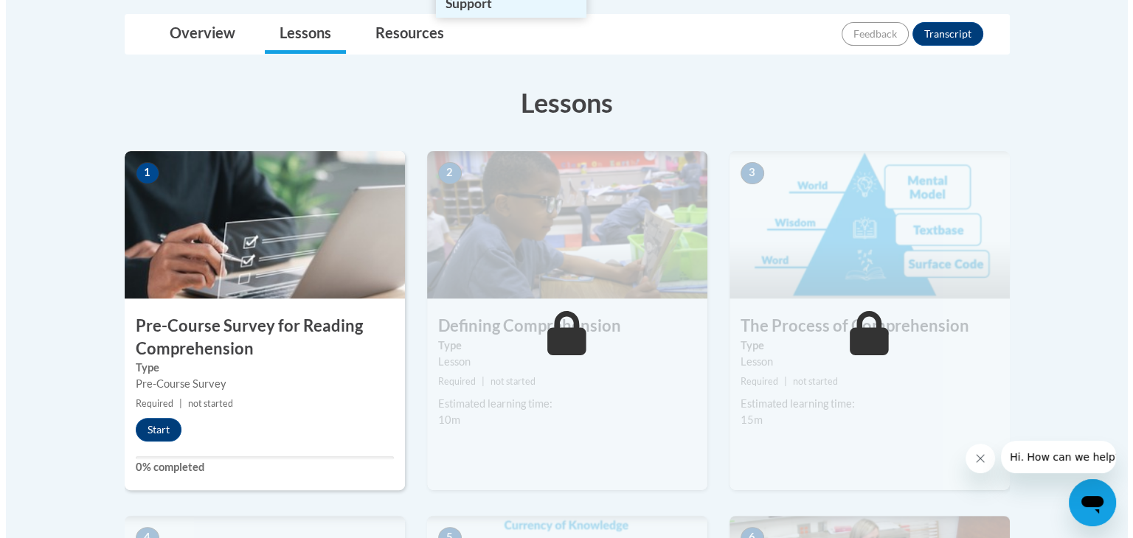
scroll to position [359, 0]
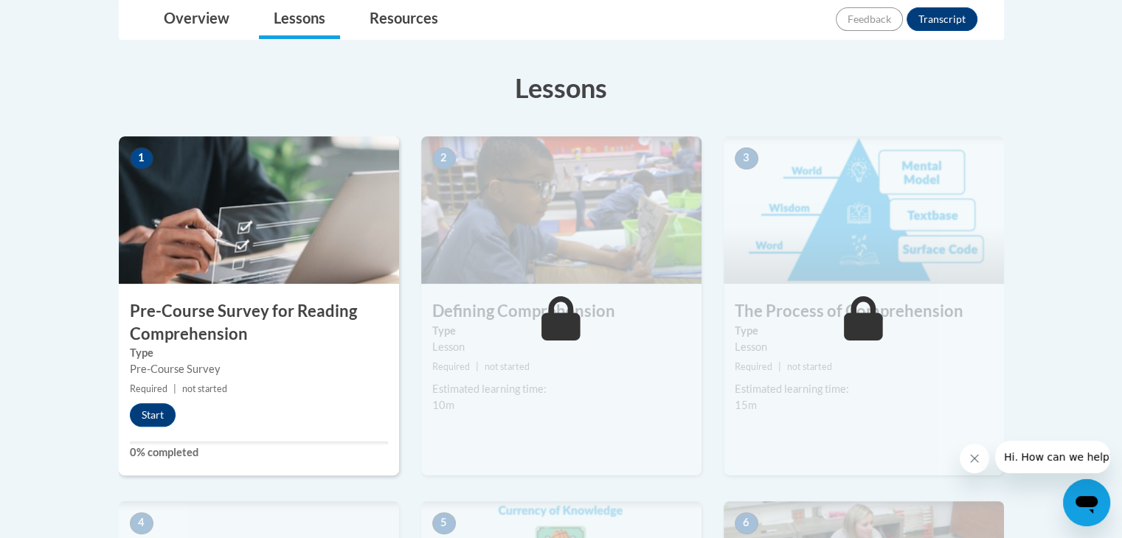
click at [263, 364] on div "Pre-Course Survey" at bounding box center [259, 369] width 258 height 16
click at [145, 417] on button "Start" at bounding box center [153, 415] width 46 height 24
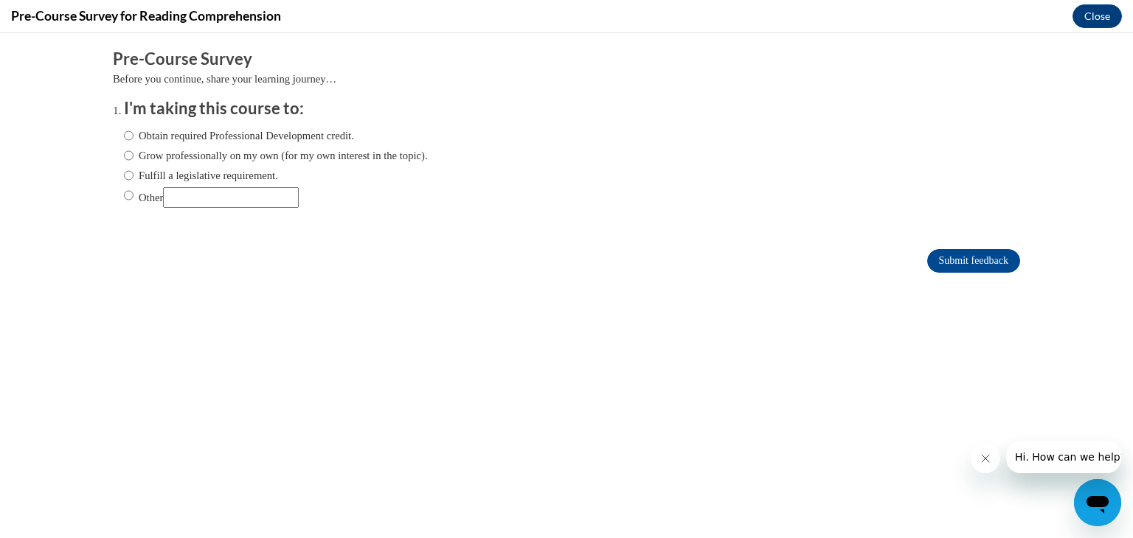
scroll to position [0, 0]
click at [124, 153] on input "Grow professionally on my own (for my own interest in the topic)." at bounding box center [129, 155] width 10 height 16
radio input "true"
click at [979, 260] on input "Submit feedback" at bounding box center [973, 261] width 93 height 24
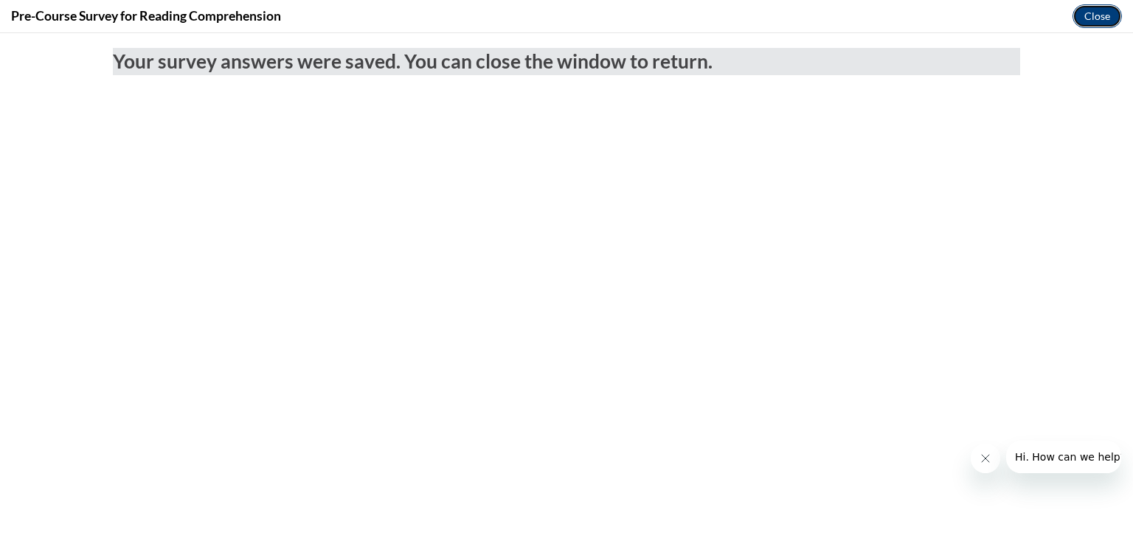
click at [1082, 20] on button "Close" at bounding box center [1096, 16] width 49 height 24
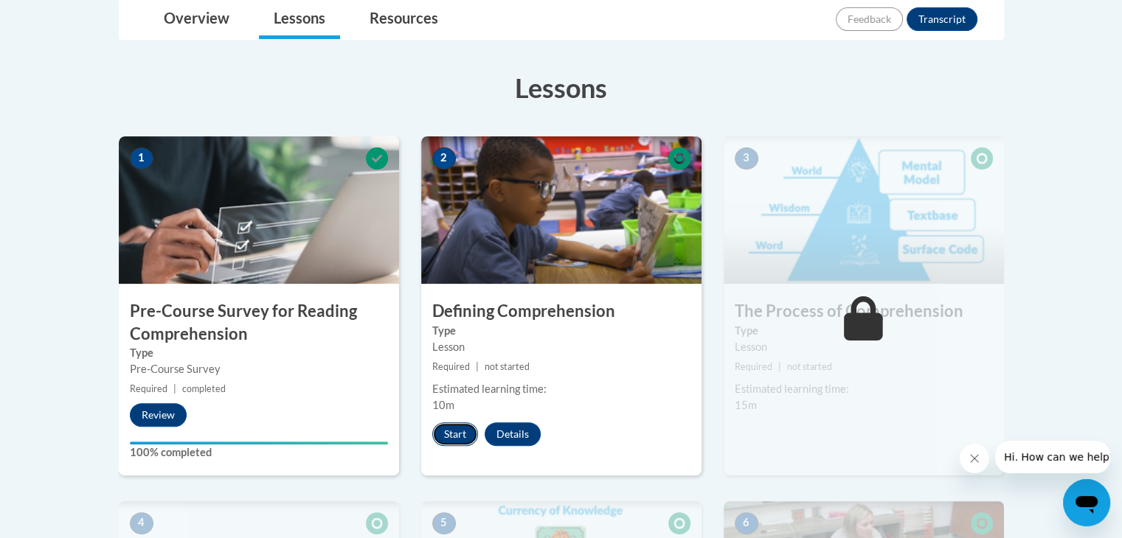
click at [456, 434] on button "Start" at bounding box center [455, 435] width 46 height 24
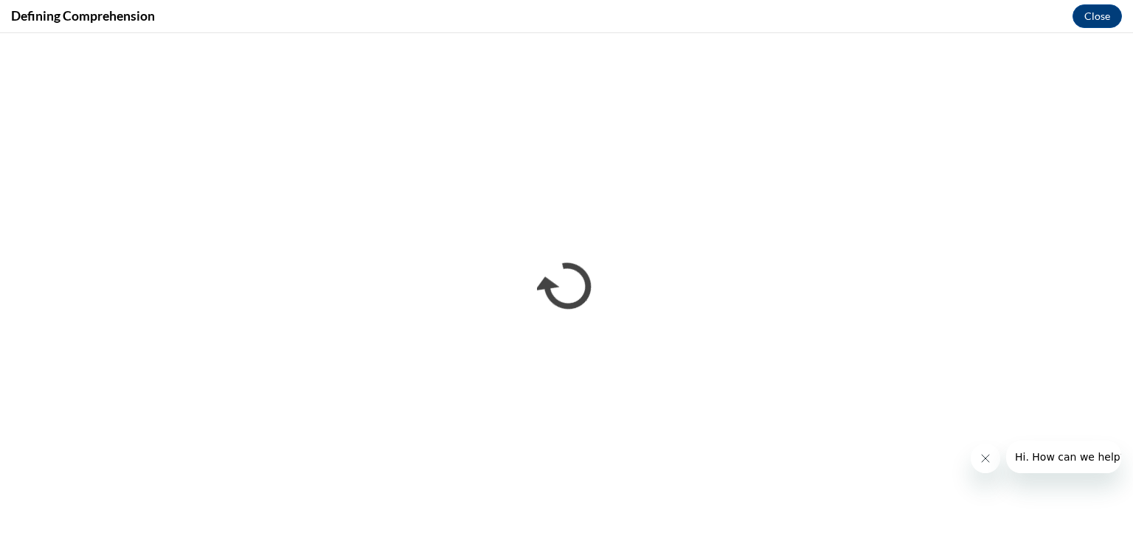
click at [979, 461] on icon "Close message from company" at bounding box center [985, 459] width 12 height 12
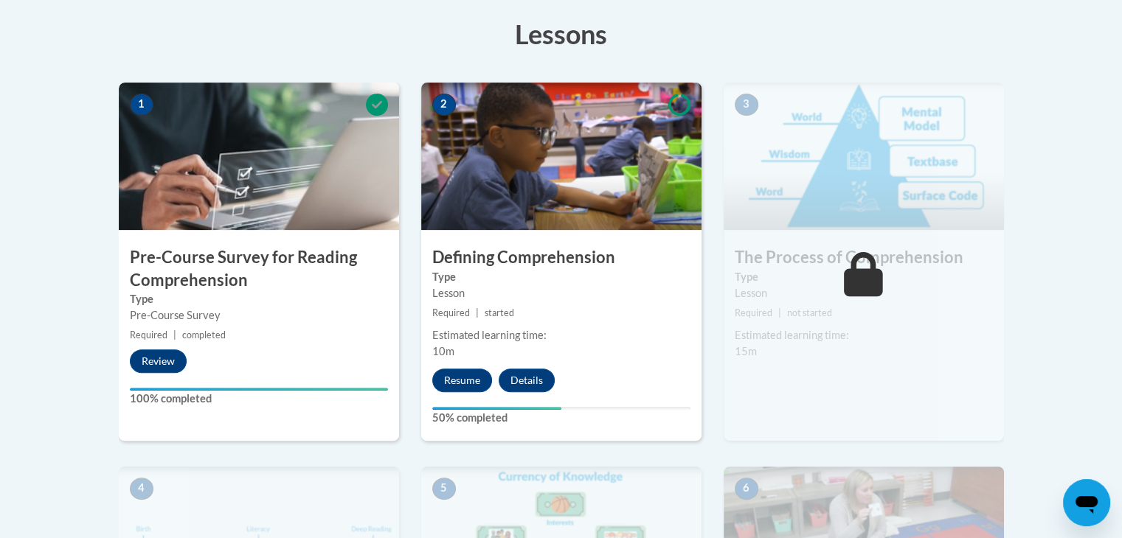
scroll to position [434, 0]
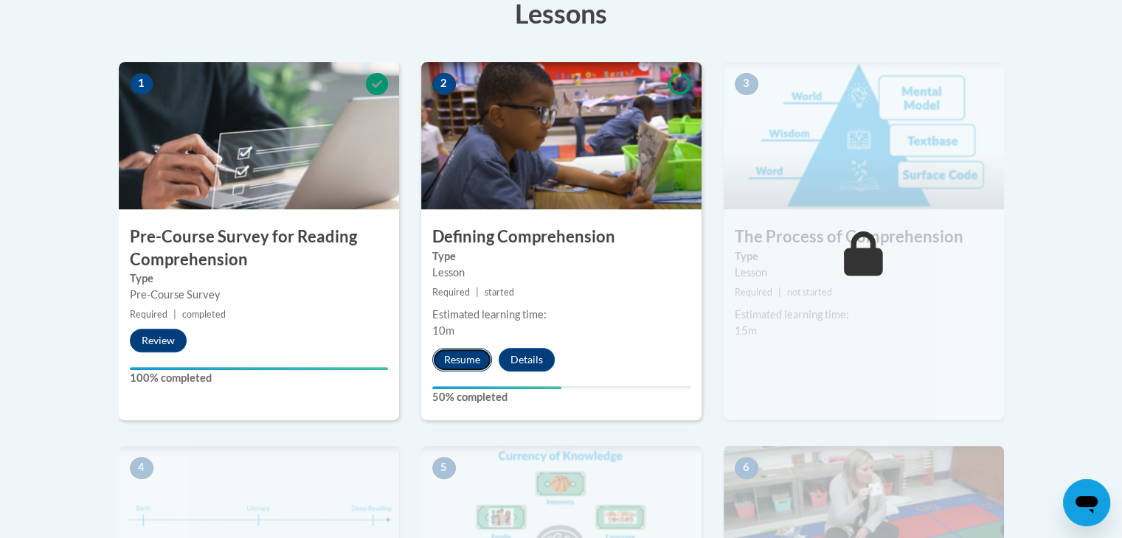
click at [452, 355] on button "Resume" at bounding box center [462, 360] width 60 height 24
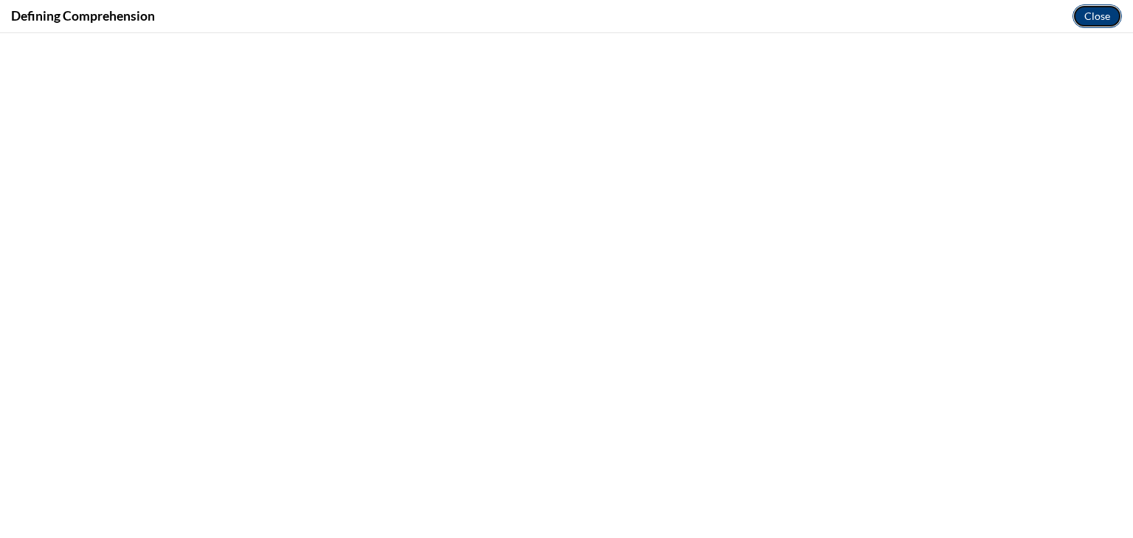
click at [1084, 21] on button "Close" at bounding box center [1096, 16] width 49 height 24
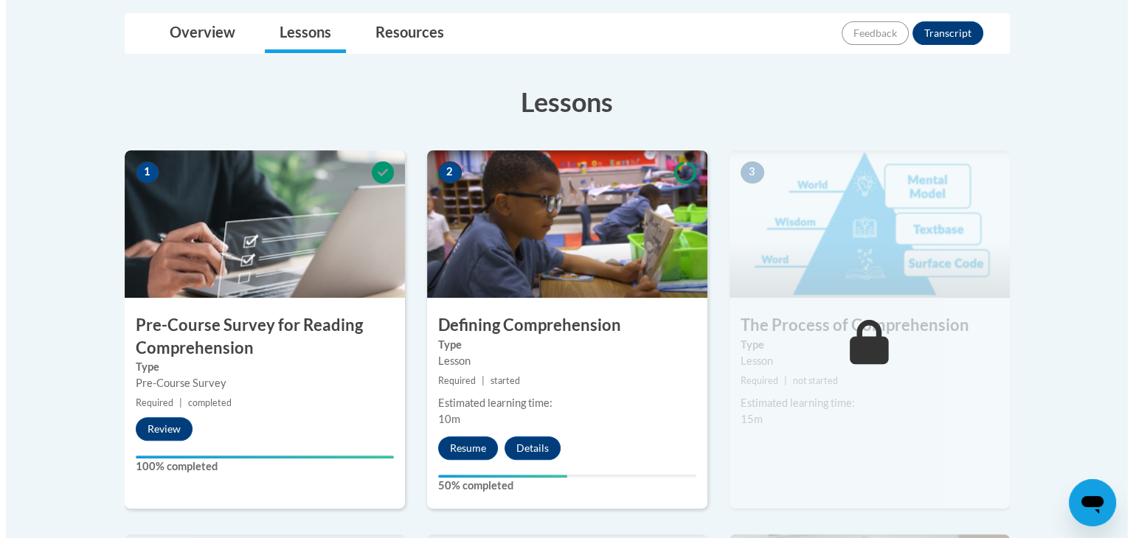
scroll to position [489, 0]
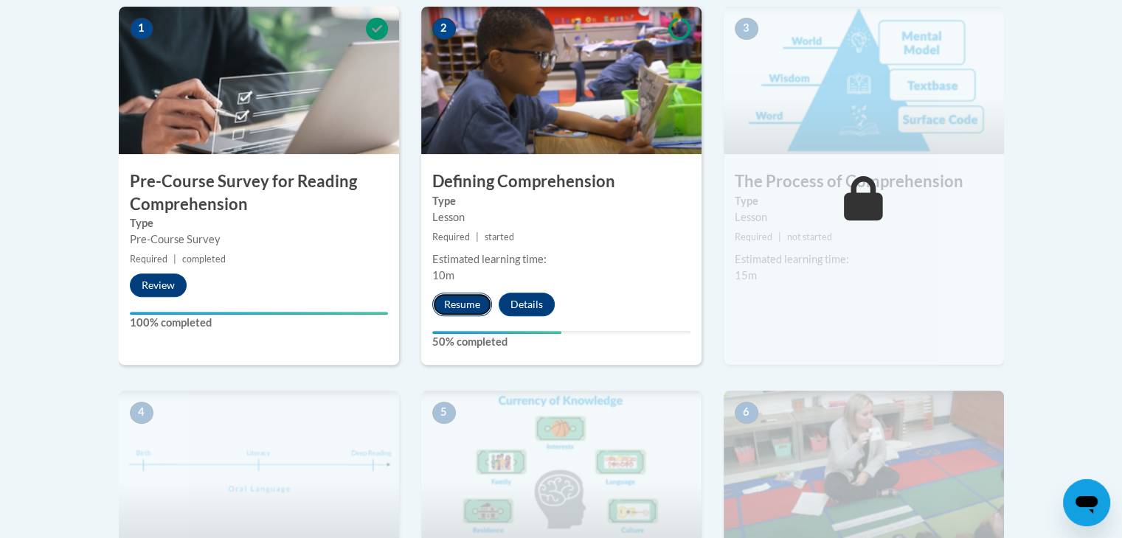
click at [470, 307] on button "Resume" at bounding box center [462, 305] width 60 height 24
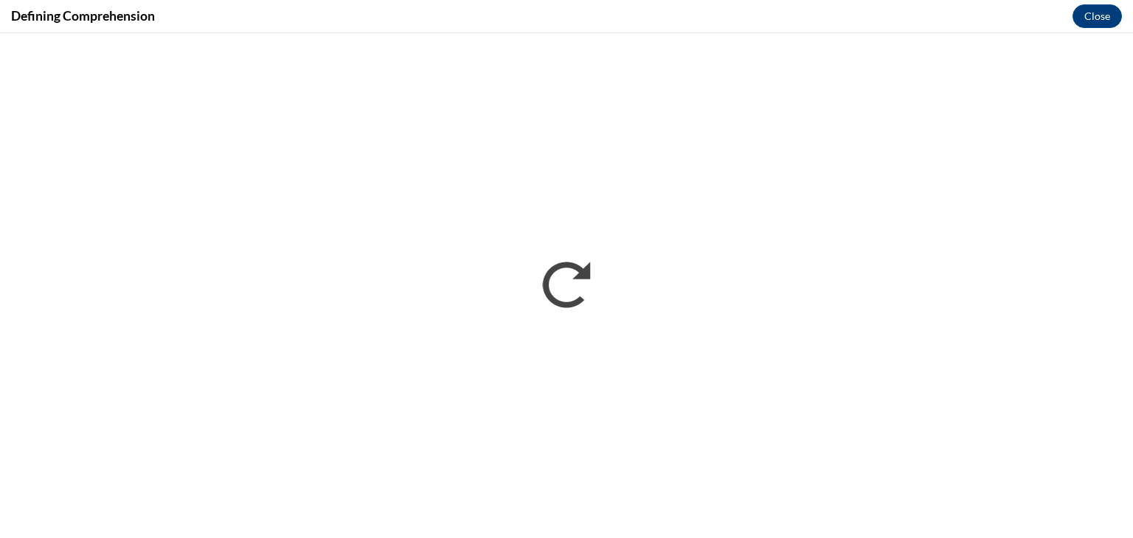
scroll to position [0, 0]
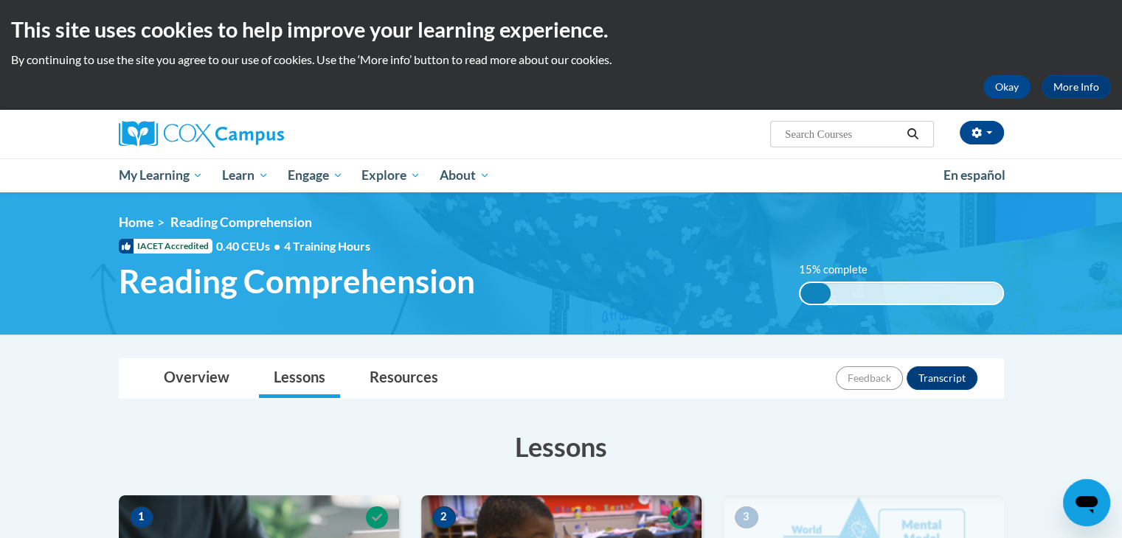
scroll to position [489, 0]
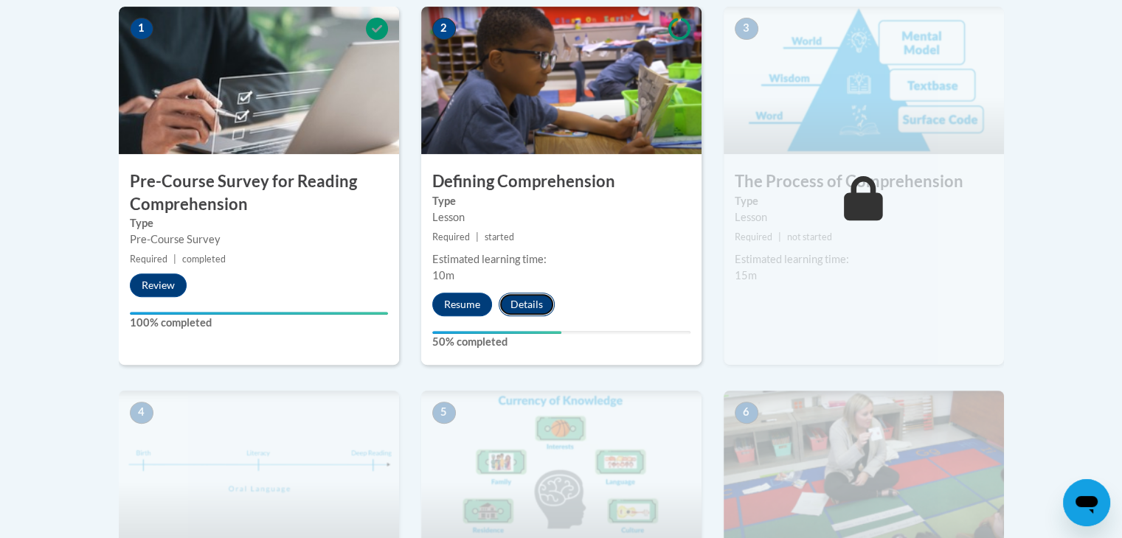
click at [527, 307] on button "Details" at bounding box center [526, 305] width 56 height 24
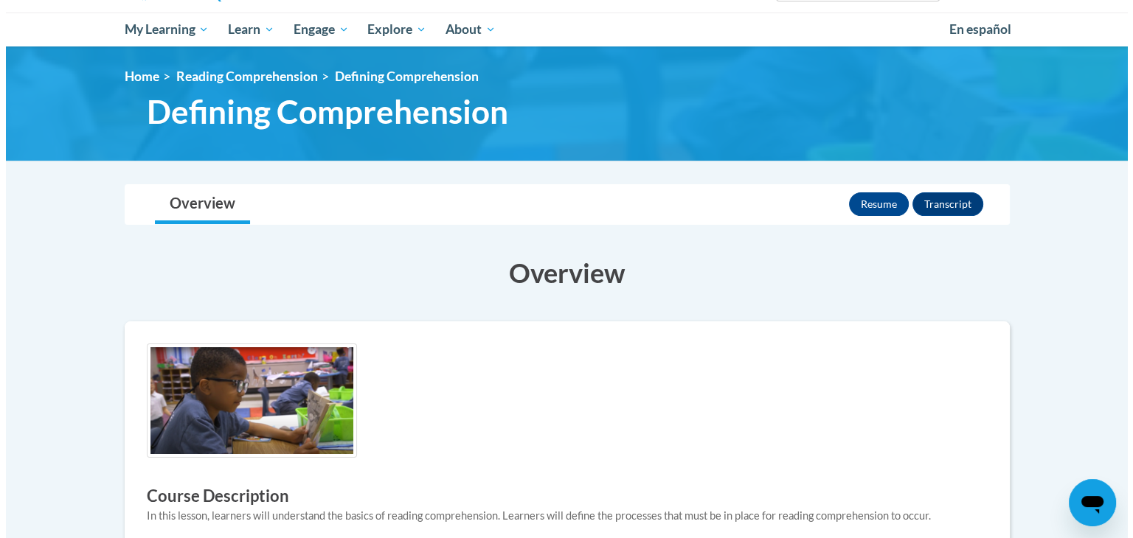
scroll to position [144, 0]
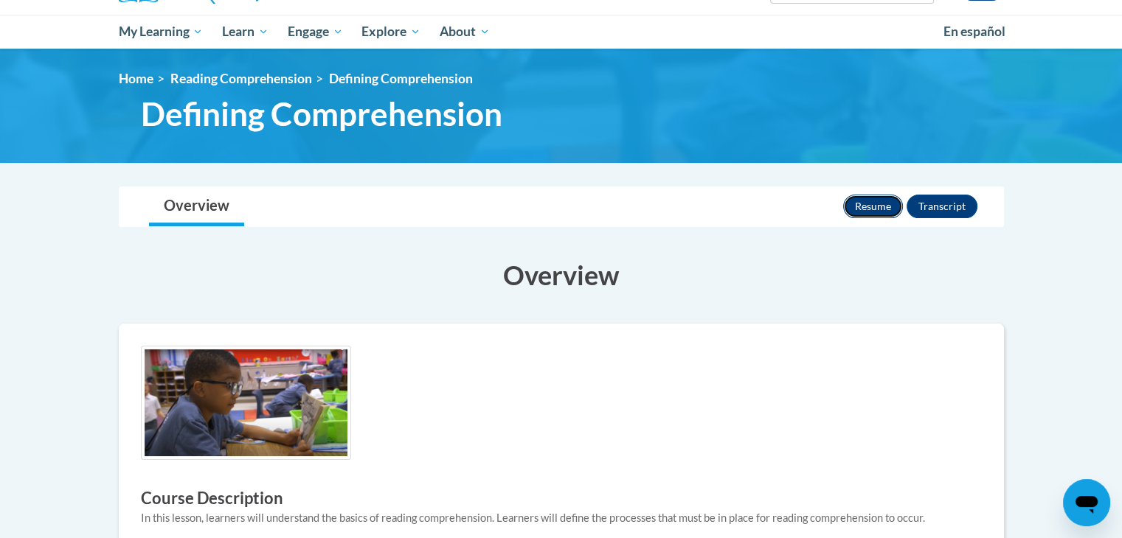
click at [868, 205] on button "Resume" at bounding box center [873, 207] width 60 height 24
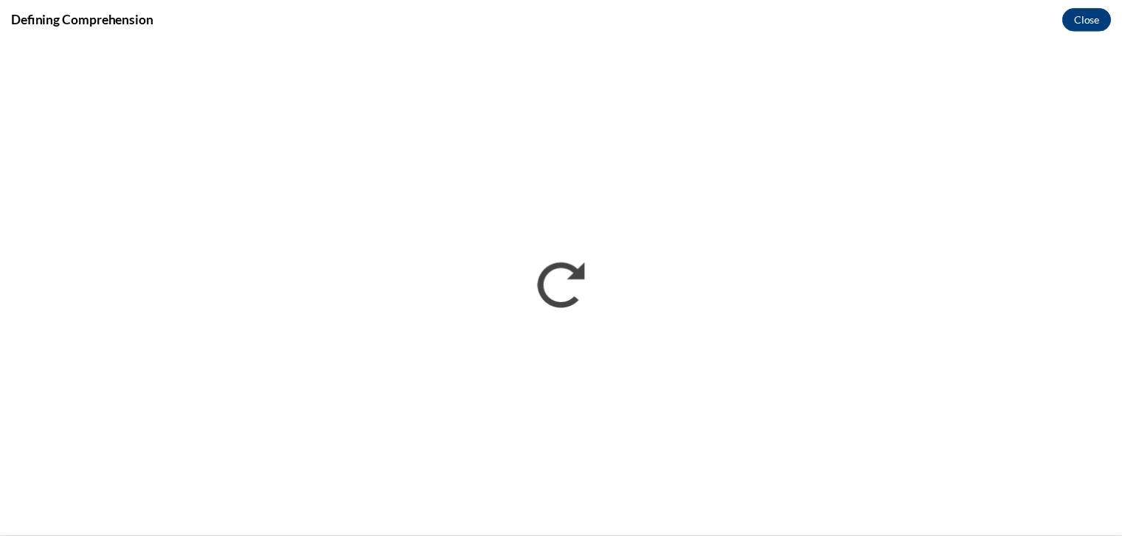
scroll to position [0, 0]
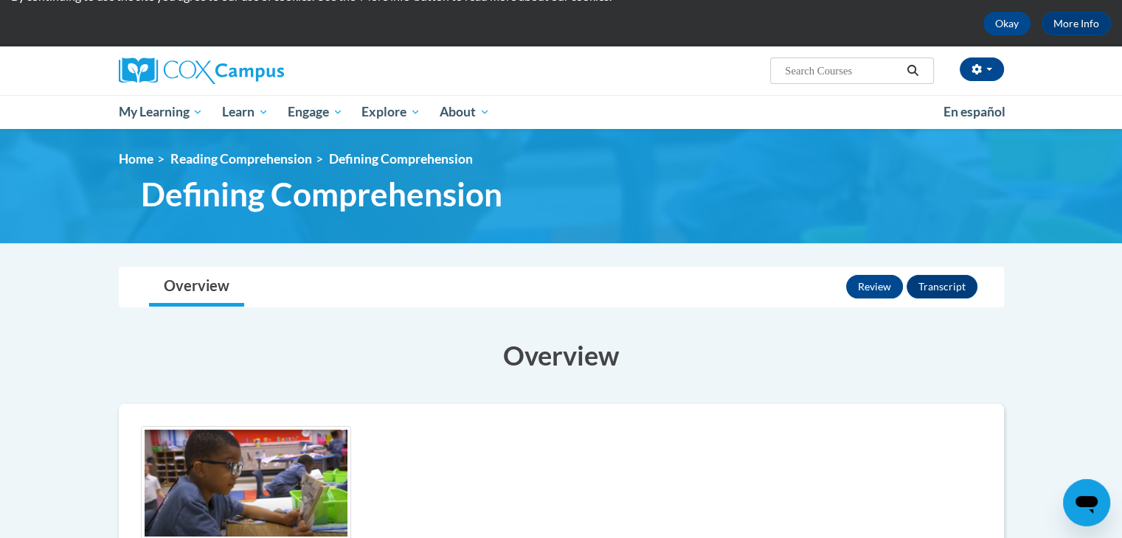
scroll to position [58, 0]
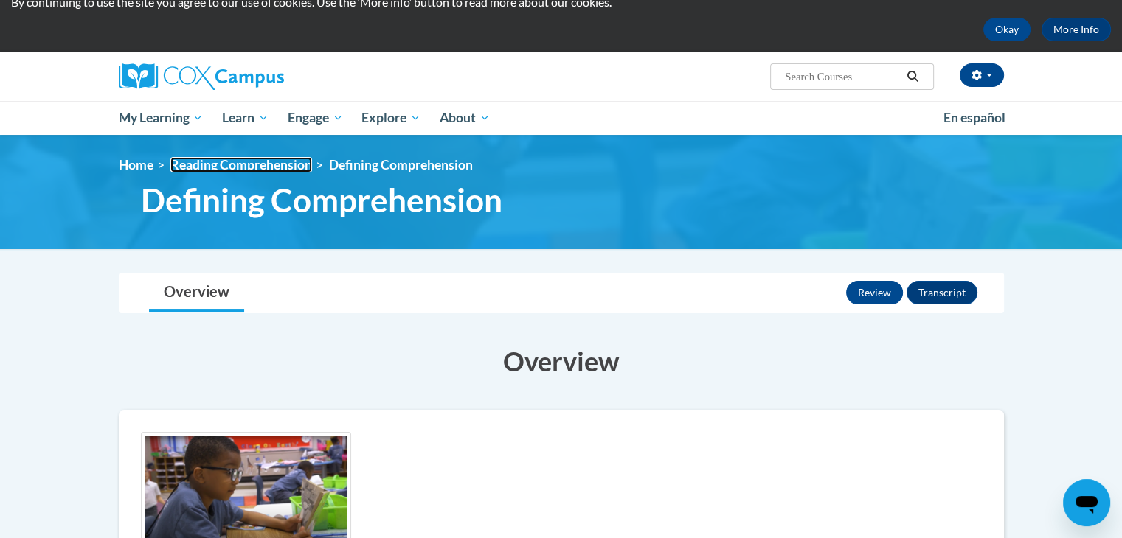
click at [279, 163] on link "Reading Comprehension" at bounding box center [241, 164] width 142 height 15
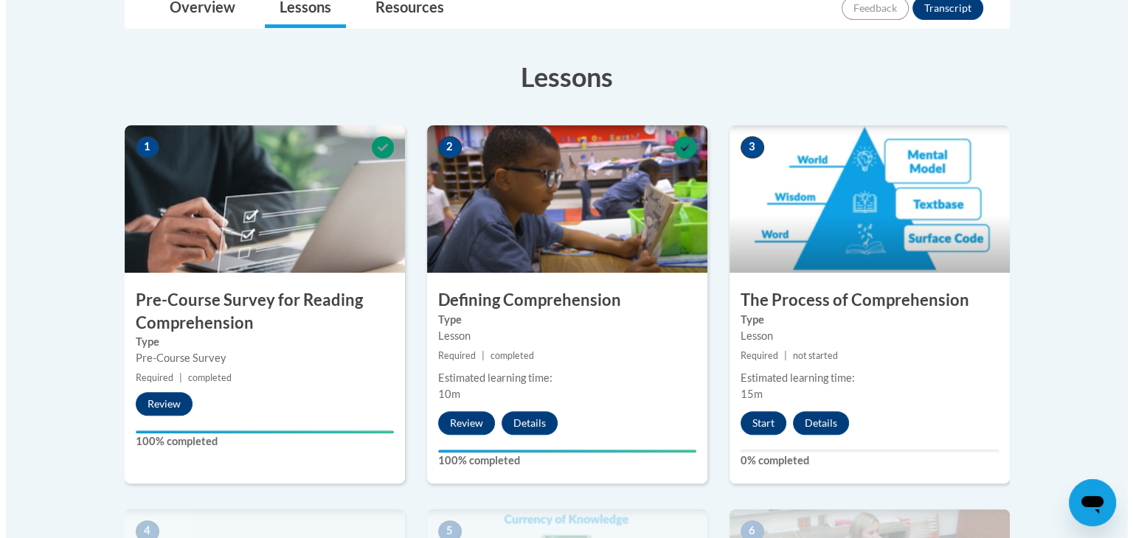
scroll to position [372, 0]
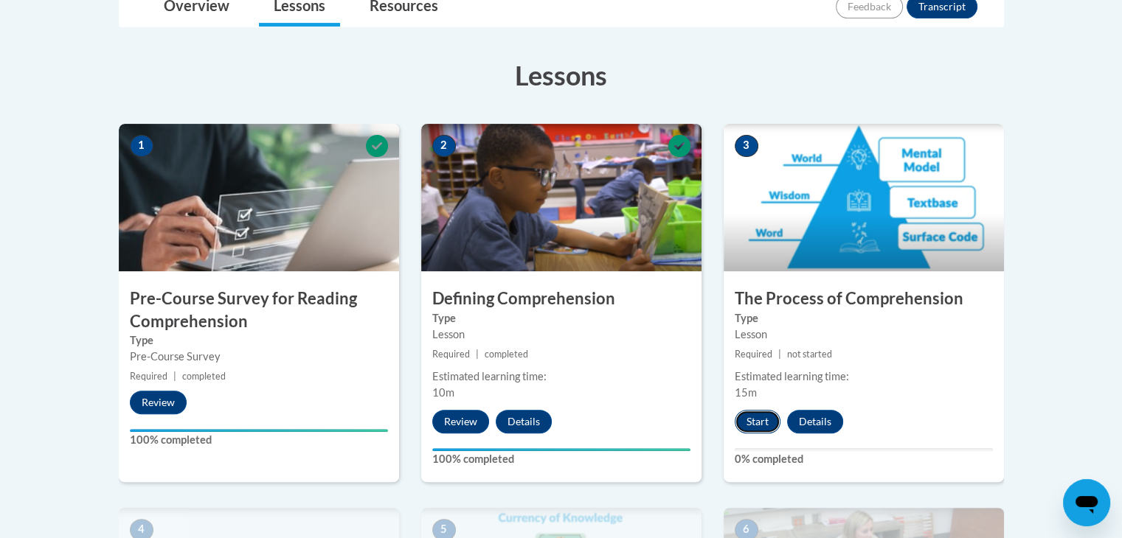
click at [748, 421] on button "Start" at bounding box center [757, 422] width 46 height 24
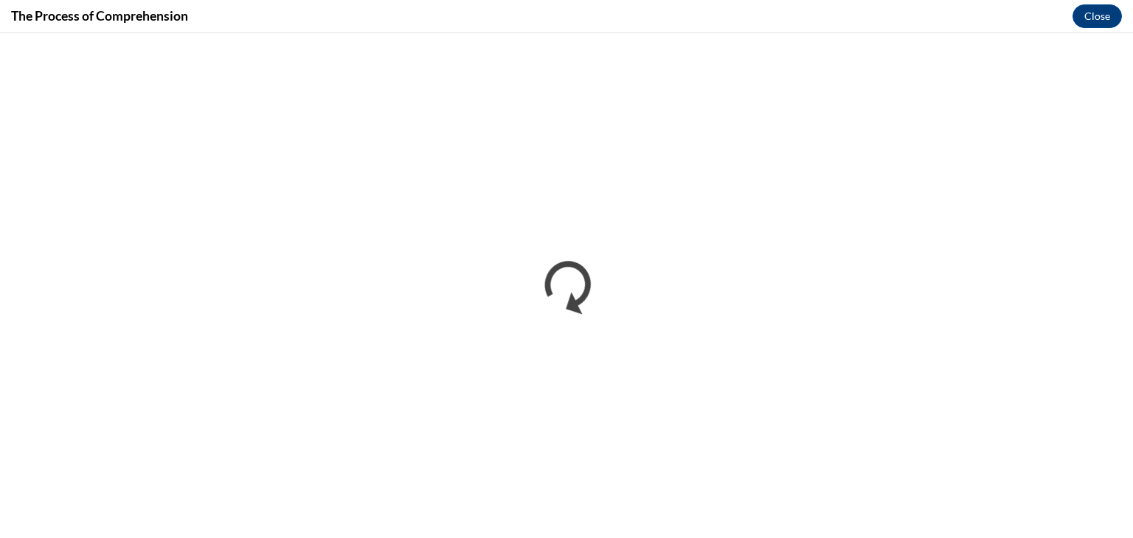
scroll to position [0, 0]
